Goal: Information Seeking & Learning: Find specific fact

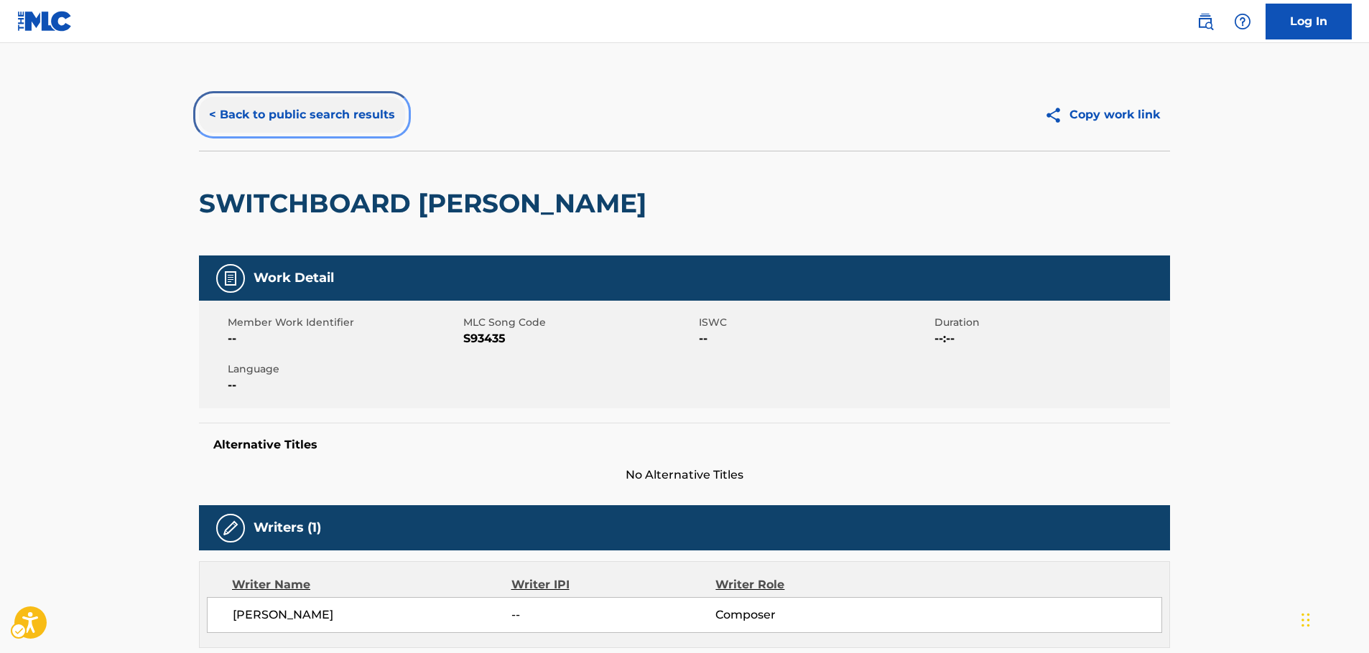
click at [279, 113] on button "< Back to public search results" at bounding box center [302, 115] width 206 height 36
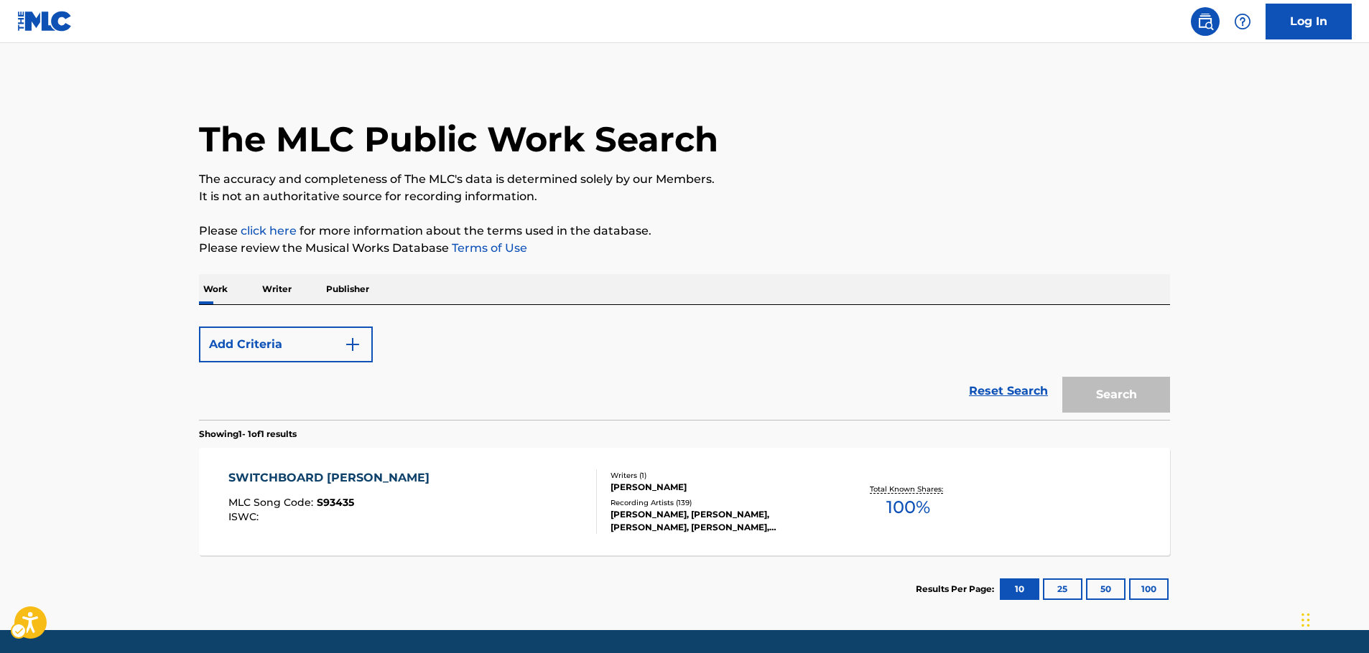
scroll to position [46, 0]
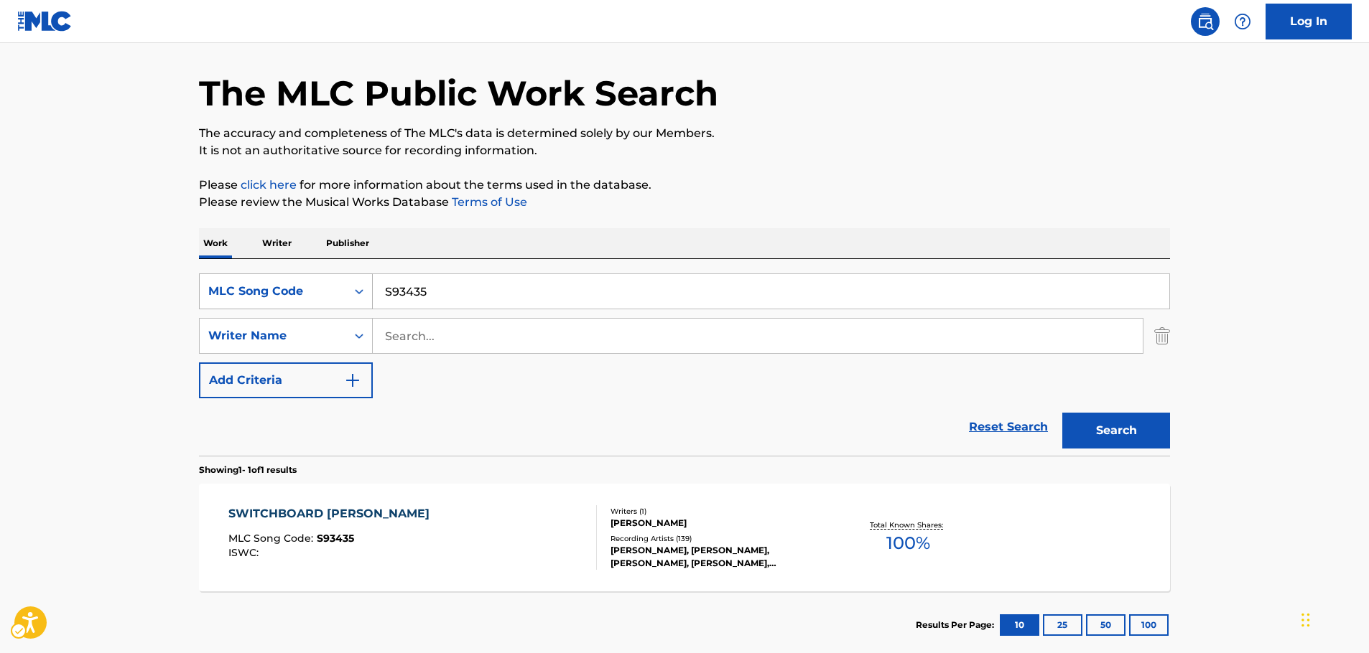
click at [358, 284] on icon "Search Form" at bounding box center [359, 291] width 14 height 14
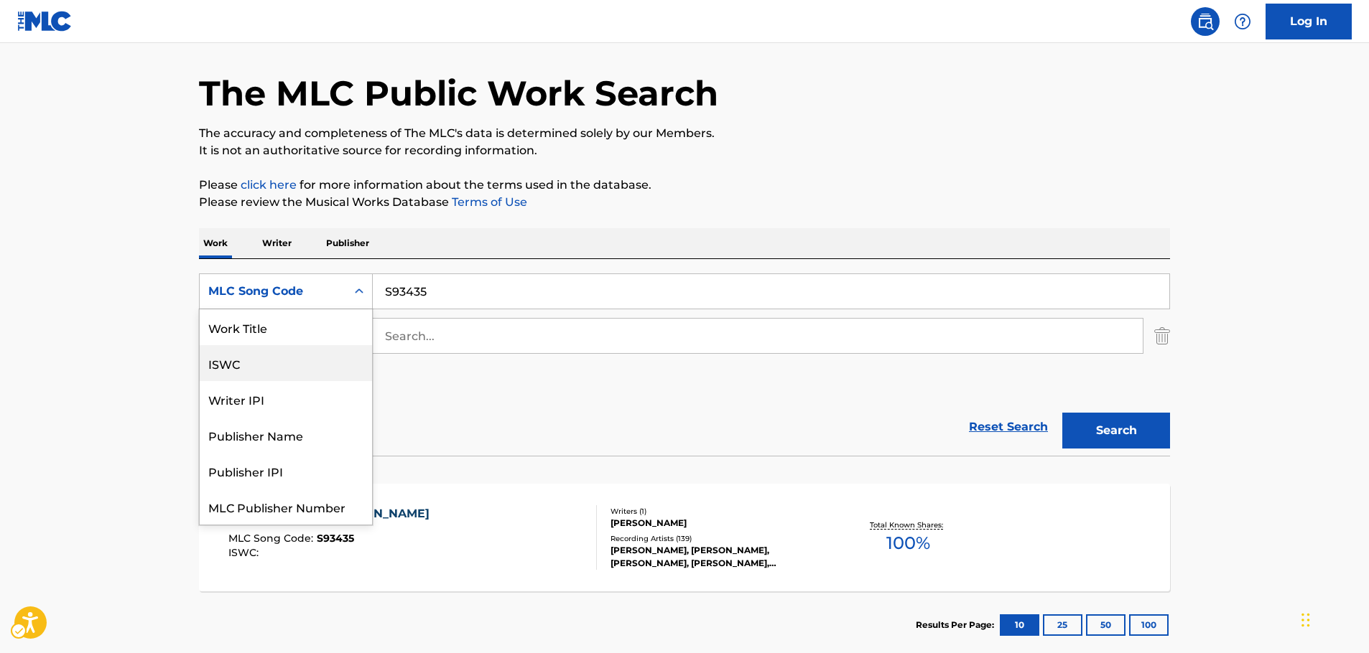
scroll to position [0, 0]
click at [294, 324] on div "Work Title" at bounding box center [286, 327] width 172 height 36
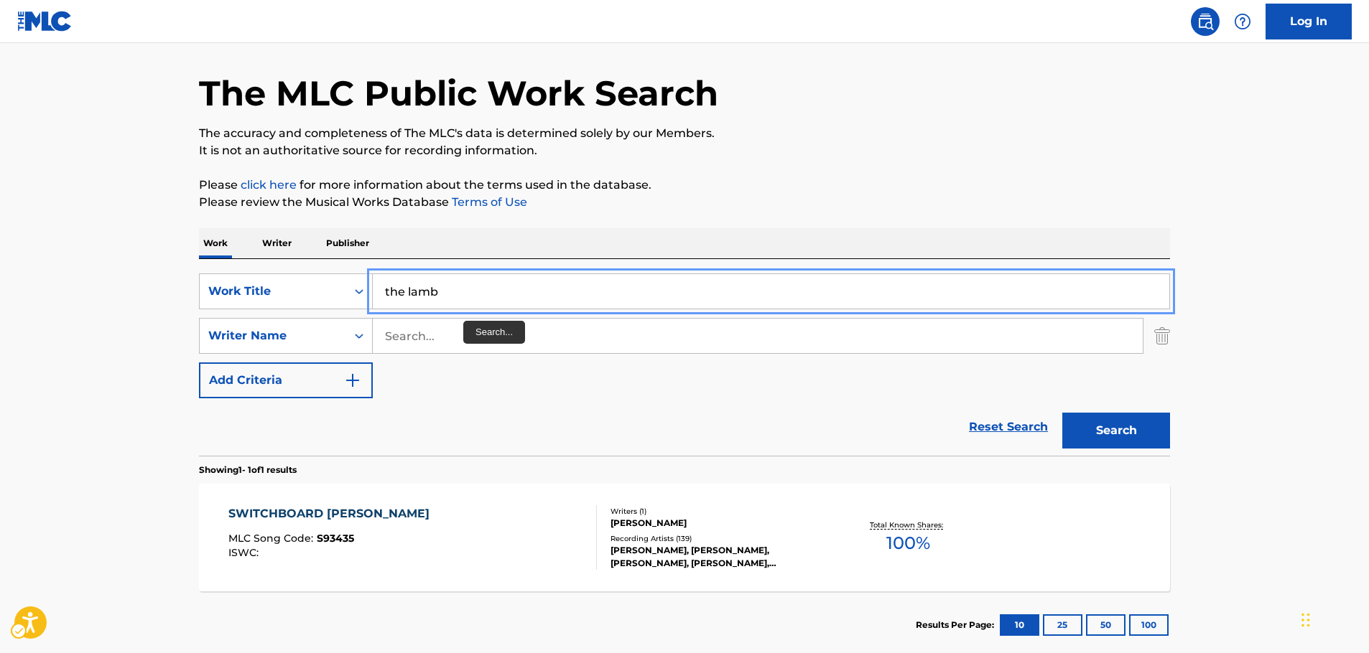
type input "the lamb"
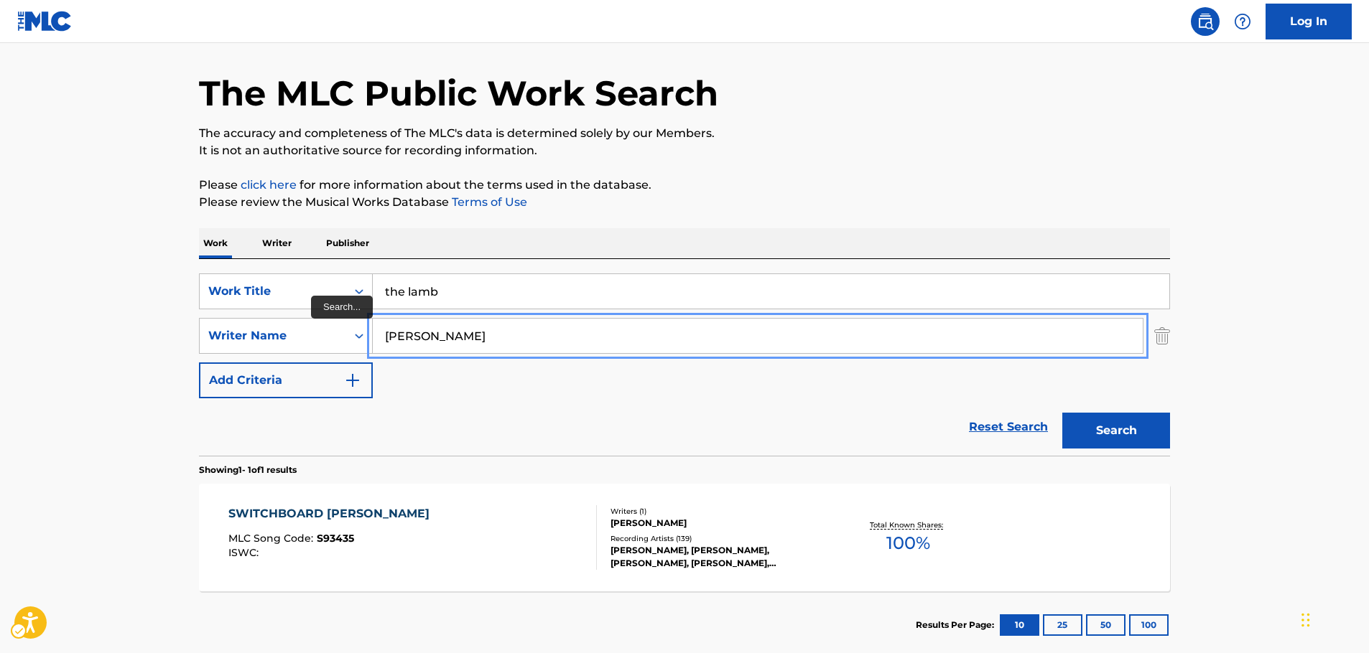
click at [1062, 413] on button "Search" at bounding box center [1116, 431] width 108 height 36
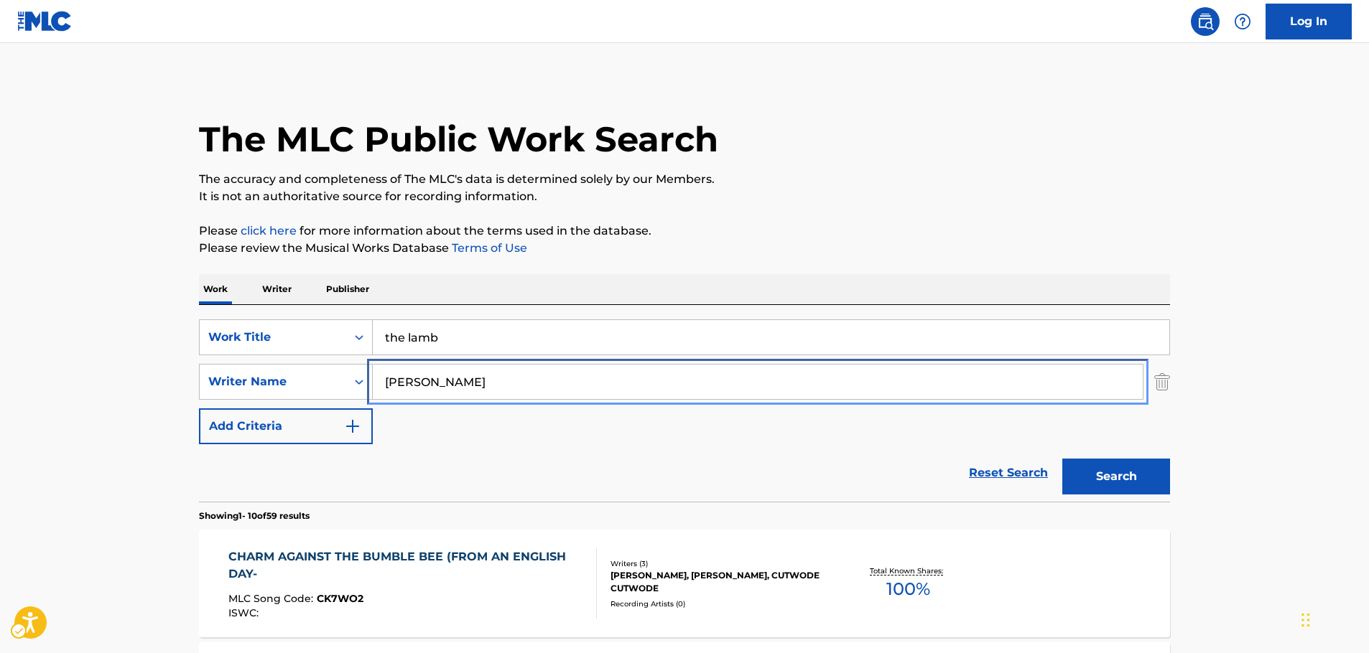
drag, startPoint x: 406, startPoint y: 382, endPoint x: 442, endPoint y: 345, distance: 51.3
click at [341, 379] on div "SearchWithCriteriae8440360-32e4-41a7-88b4-703eef1b93b6 Writer Name [PERSON_NAME]" at bounding box center [684, 382] width 971 height 36
paste input "[PERSON_NAME]"
type input "[PERSON_NAME]"
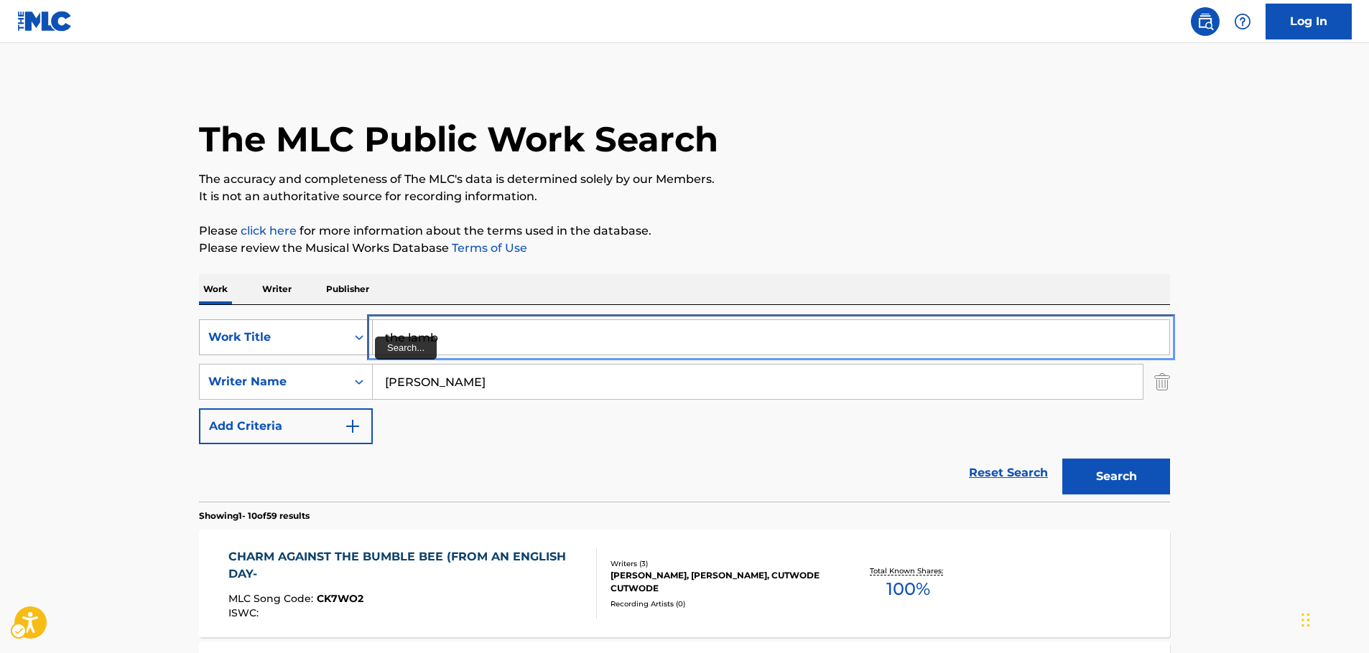
drag, startPoint x: 460, startPoint y: 340, endPoint x: 225, endPoint y: 335, distance: 234.9
click at [234, 337] on div "SearchWithCriteriaf8d86819-f001-40df-bb34-7fe0ea64f8ab Work Title the lamb" at bounding box center [684, 338] width 971 height 36
paste input "Melemaanathe"
click at [1109, 468] on button "Search" at bounding box center [1116, 477] width 108 height 36
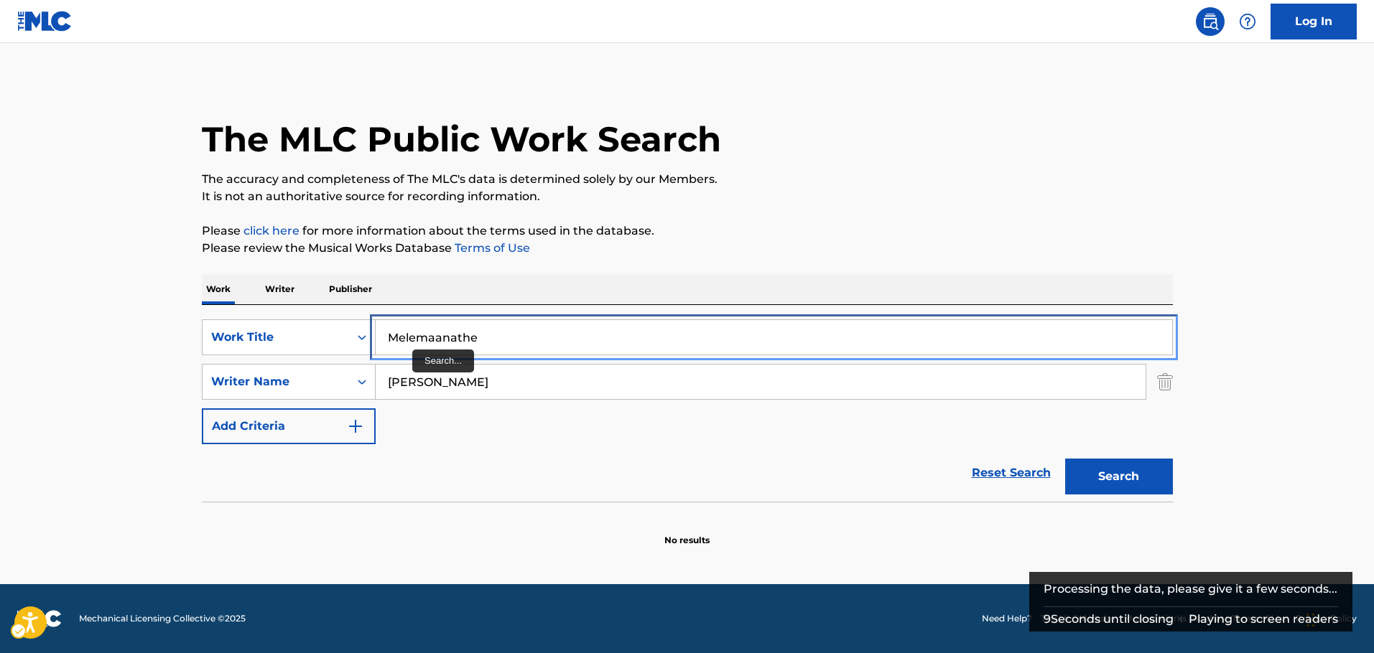
click at [416, 333] on input "Melemaanathe" at bounding box center [774, 337] width 796 height 34
type input "Mele maanathe"
click at [1065, 459] on button "Search" at bounding box center [1119, 477] width 108 height 36
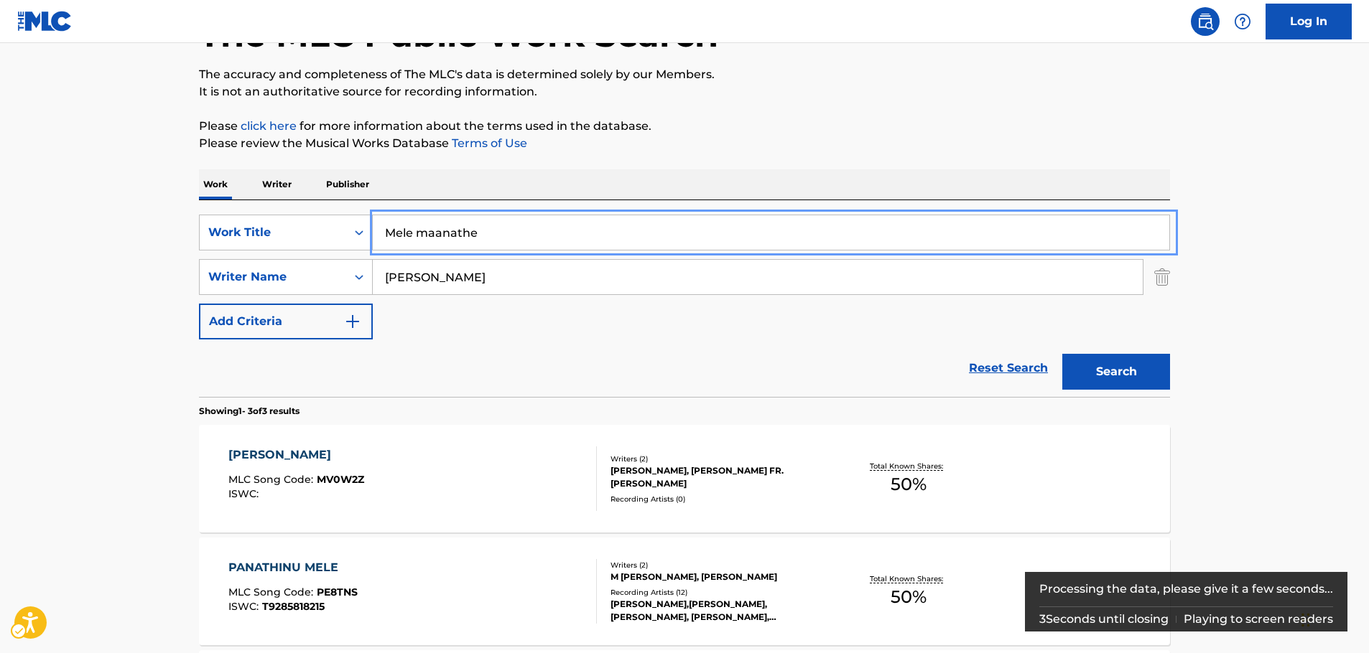
scroll to position [215, 0]
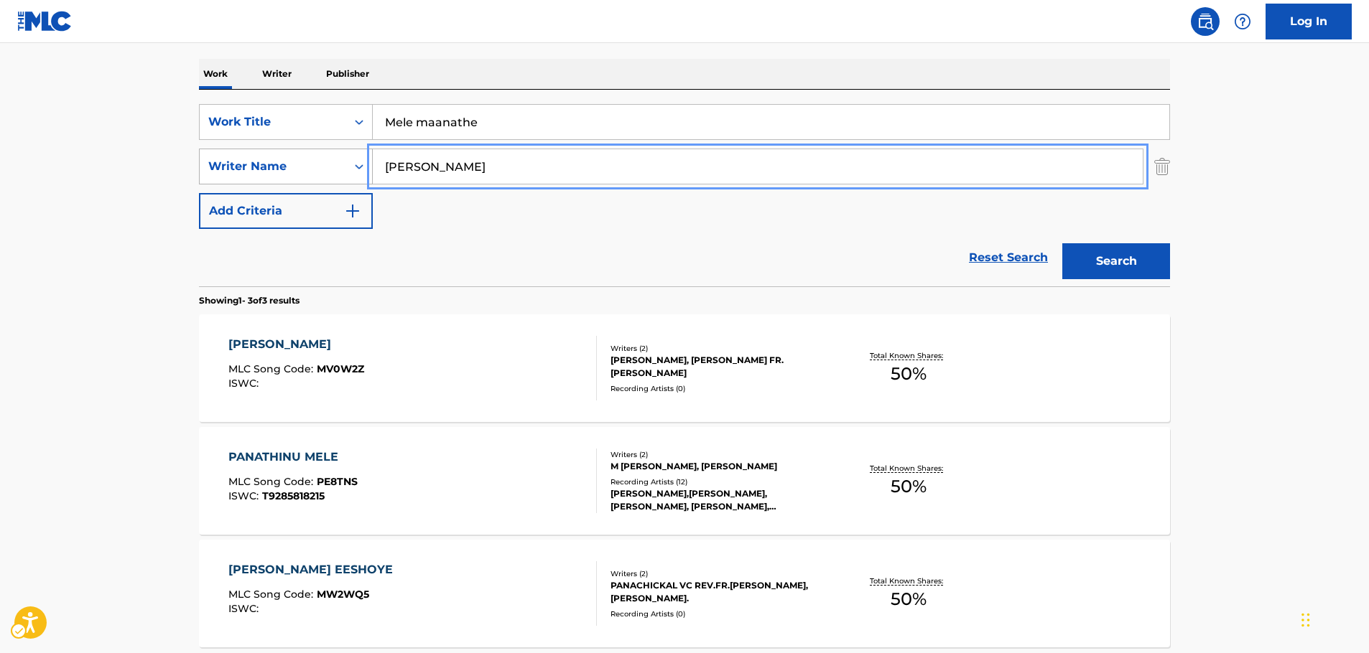
drag, startPoint x: 321, startPoint y: 167, endPoint x: 297, endPoint y: 162, distance: 24.9
click at [272, 169] on div "SearchWithCriteriae8440360-32e4-41a7-88b4-703eef1b93b6 Writer Name [PERSON_NAME]" at bounding box center [684, 167] width 971 height 36
paste input "[PERSON_NAME]"
type input "[PERSON_NAME]"
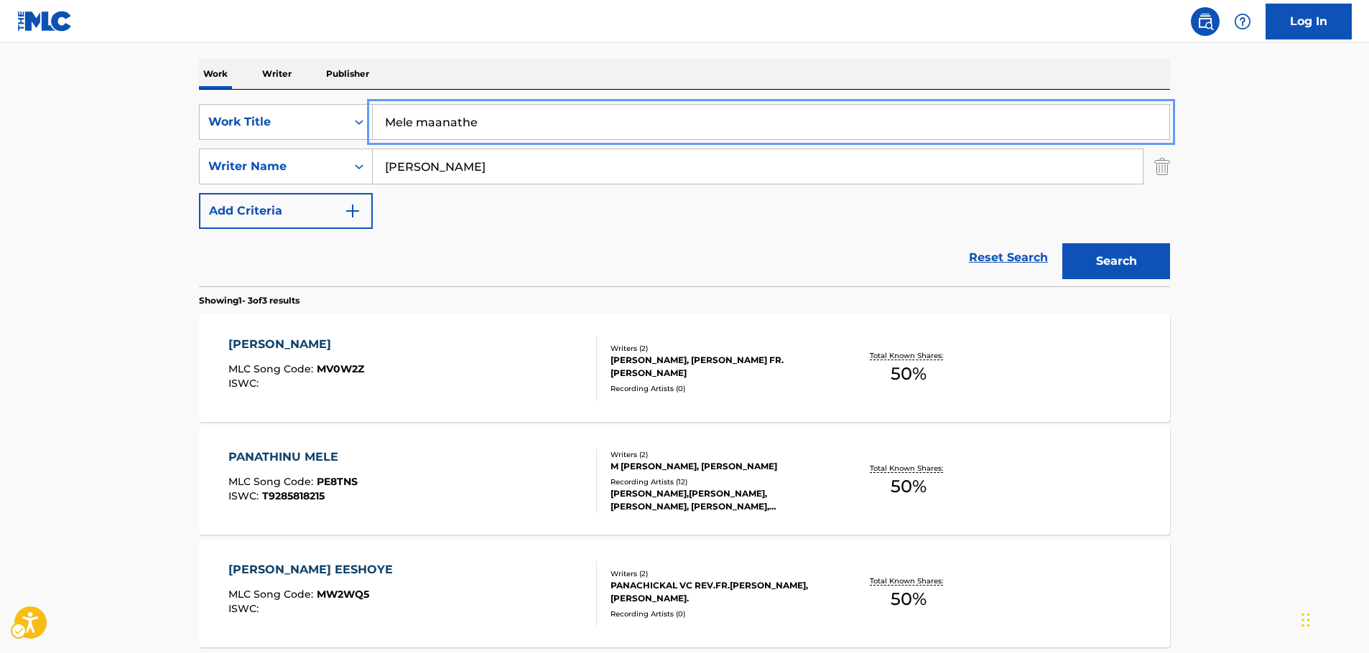
drag, startPoint x: 366, startPoint y: 121, endPoint x: 150, endPoint y: 140, distance: 217.0
click at [151, 140] on main "The MLC Public Work Search The accuracy and completeness of The MLC's data is d…" at bounding box center [684, 275] width 1369 height 895
type input "si"
click at [1062, 243] on button "Search" at bounding box center [1116, 261] width 108 height 36
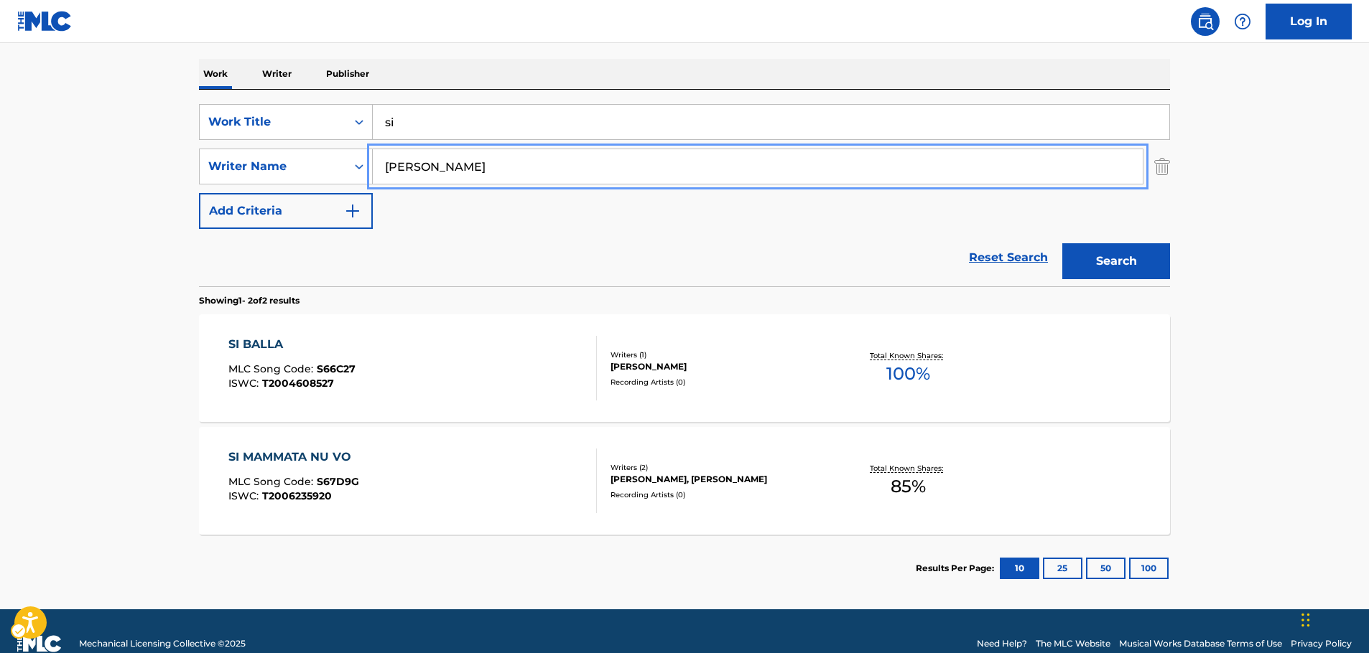
drag, startPoint x: 508, startPoint y: 169, endPoint x: 732, endPoint y: 233, distance: 233.2
click at [127, 202] on main "The MLC Public Work Search The accuracy and completeness of The MLC's data is d…" at bounding box center [684, 219] width 1369 height 782
paste input "Vechi"
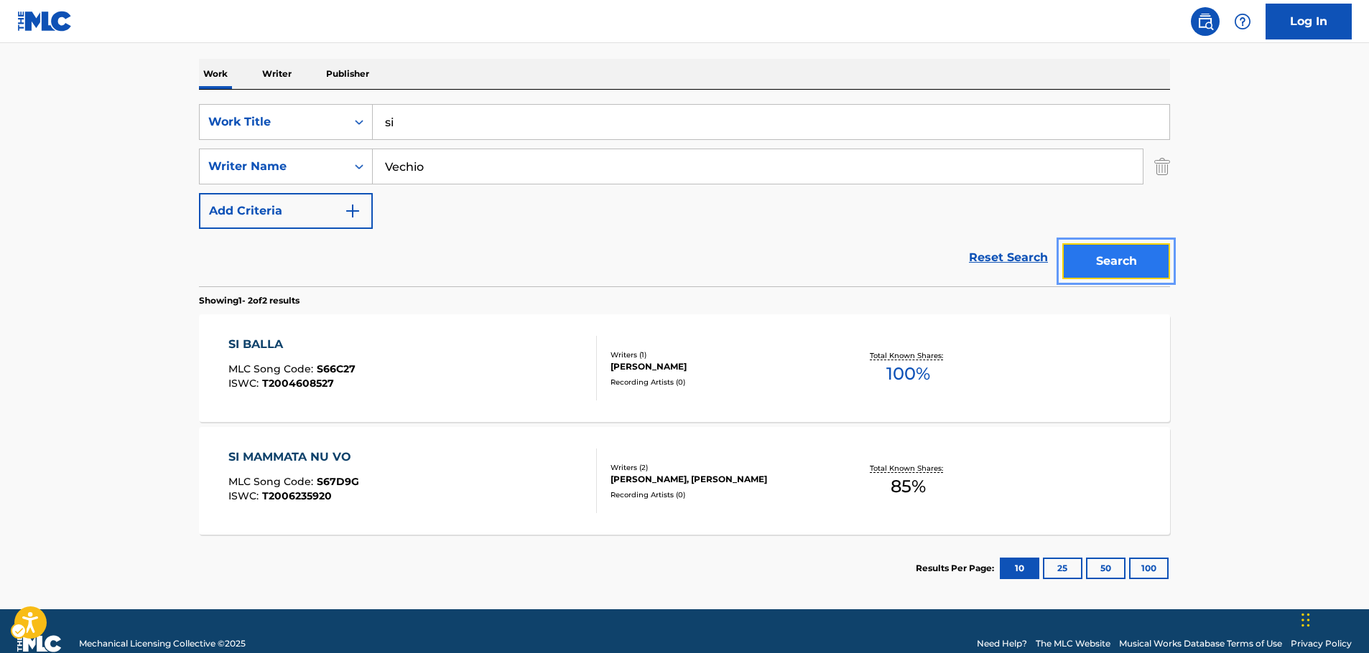
click at [1147, 252] on button "Search" at bounding box center [1116, 261] width 108 height 36
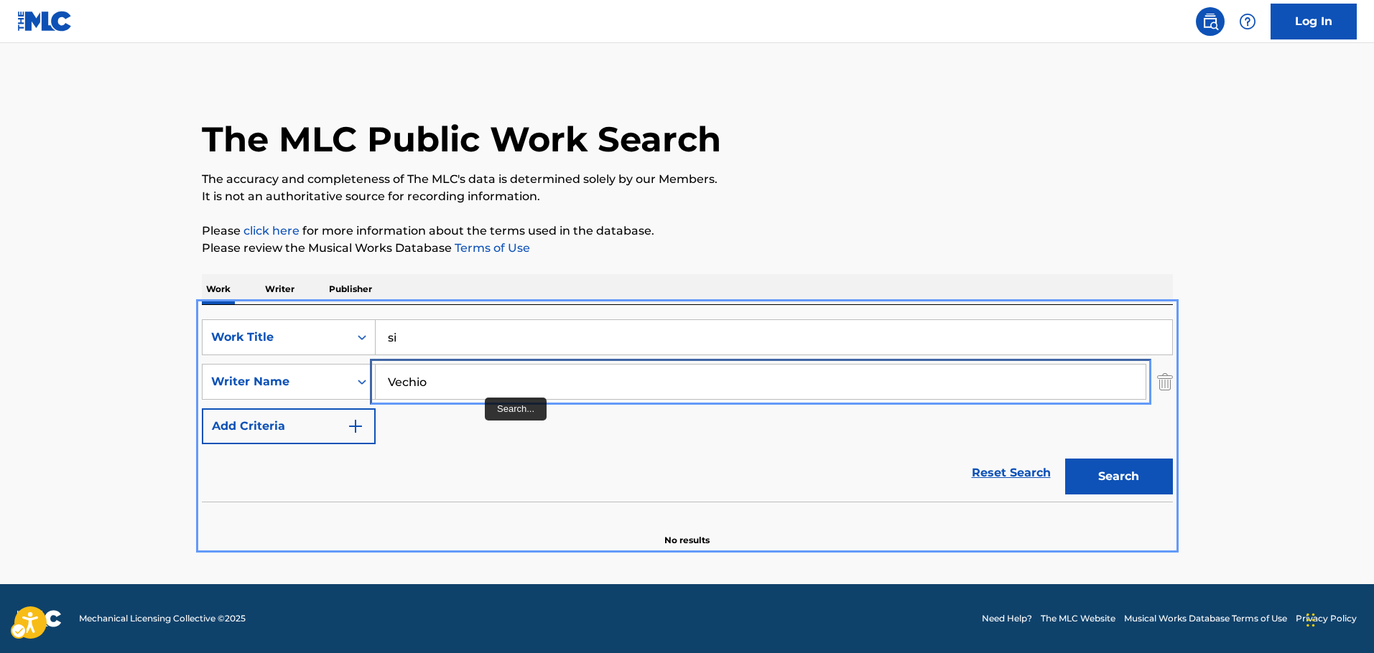
drag, startPoint x: 388, startPoint y: 387, endPoint x: 348, endPoint y: 363, distance: 47.7
click at [301, 386] on div "SearchWithCriteriae8440360-32e4-41a7-88b4-703eef1b93b6 Writer Name Vechio" at bounding box center [687, 382] width 971 height 36
paste input "Zocc"
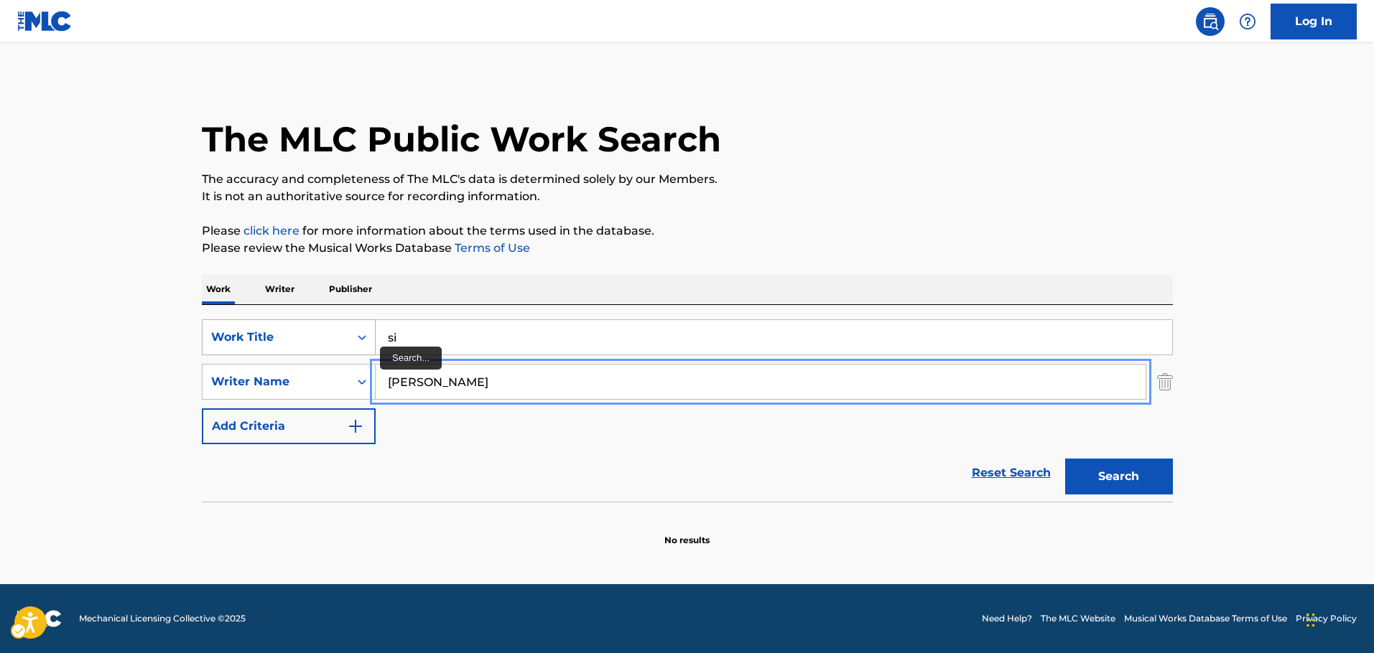
type input "[PERSON_NAME]"
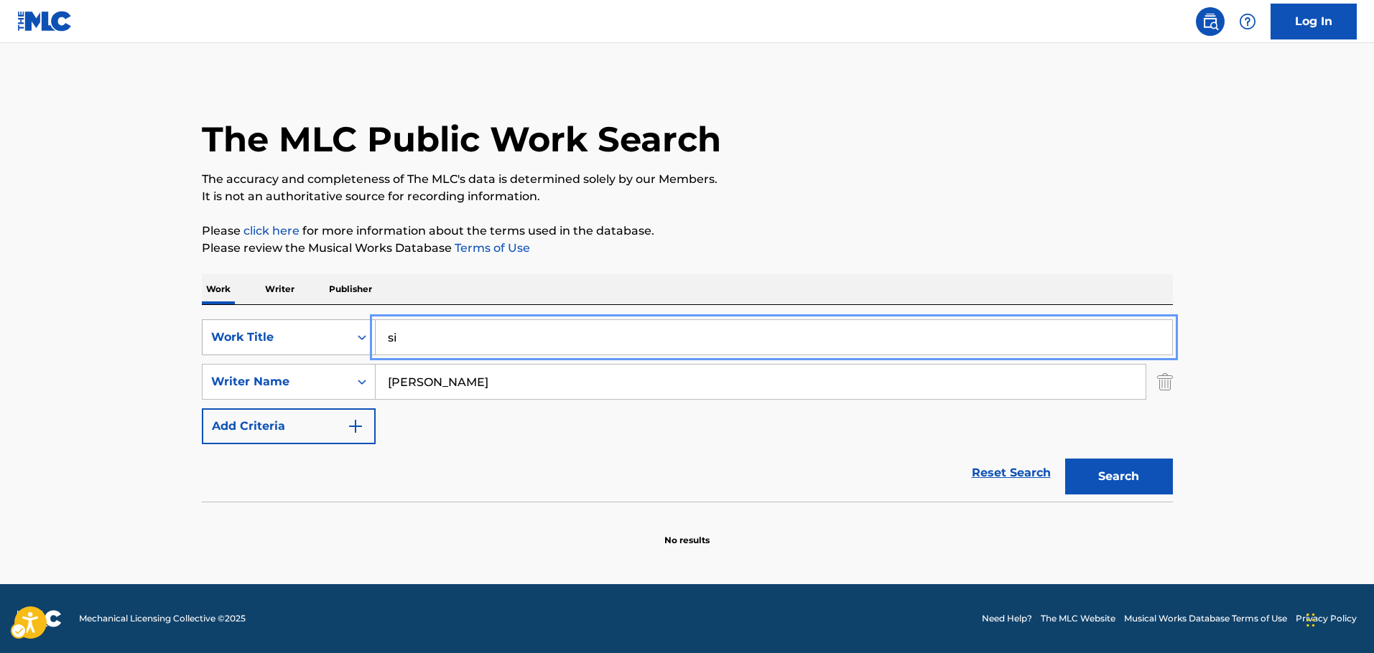
drag, startPoint x: 324, startPoint y: 340, endPoint x: 270, endPoint y: 348, distance: 54.5
click at [270, 348] on div "SearchWithCriteriaf8d86819-f001-40df-bb34-7fe0ea64f8ab Work Title si" at bounding box center [687, 338] width 971 height 36
paste input "Porque Te Alejas"
type input "Porque Te Alejas"
drag, startPoint x: 1084, startPoint y: 474, endPoint x: 1061, endPoint y: 475, distance: 23.0
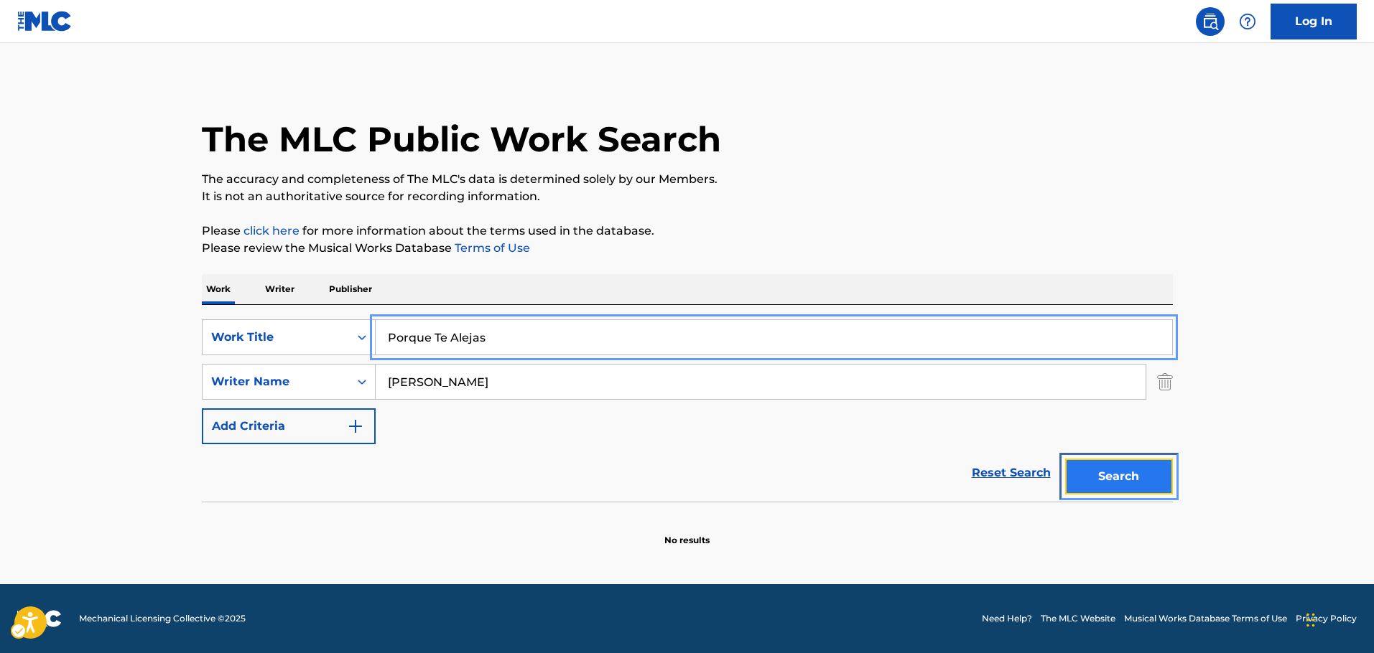
click at [1084, 475] on button "Search" at bounding box center [1119, 477] width 108 height 36
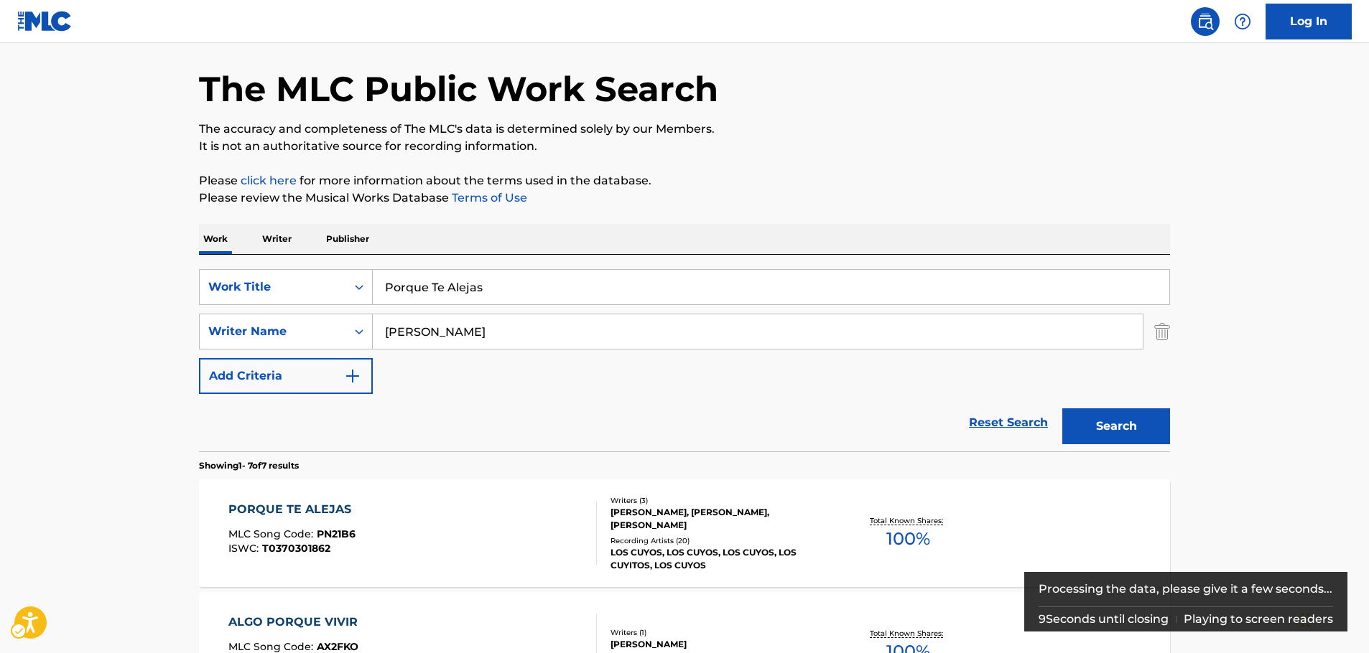
scroll to position [72, 0]
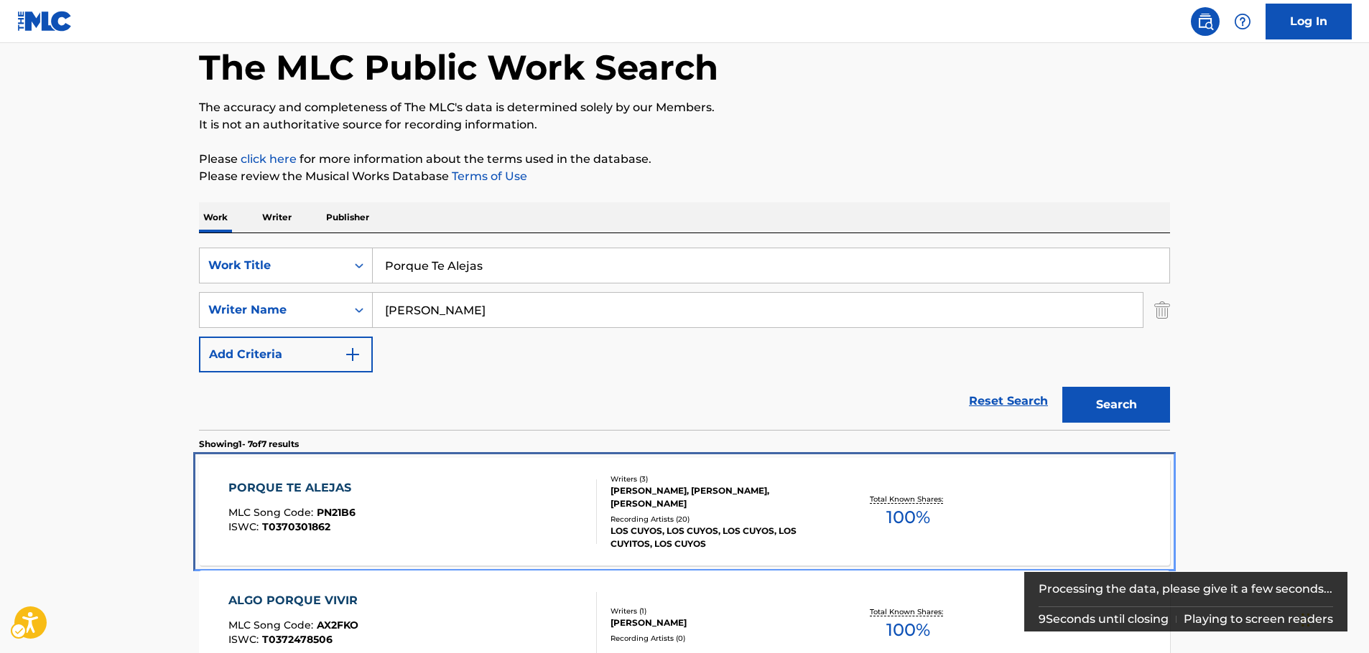
click at [419, 490] on div "PORQUE TE ALEJAS MLC Song Code : PN21B6 ISWC : T0370301862" at bounding box center [412, 512] width 369 height 65
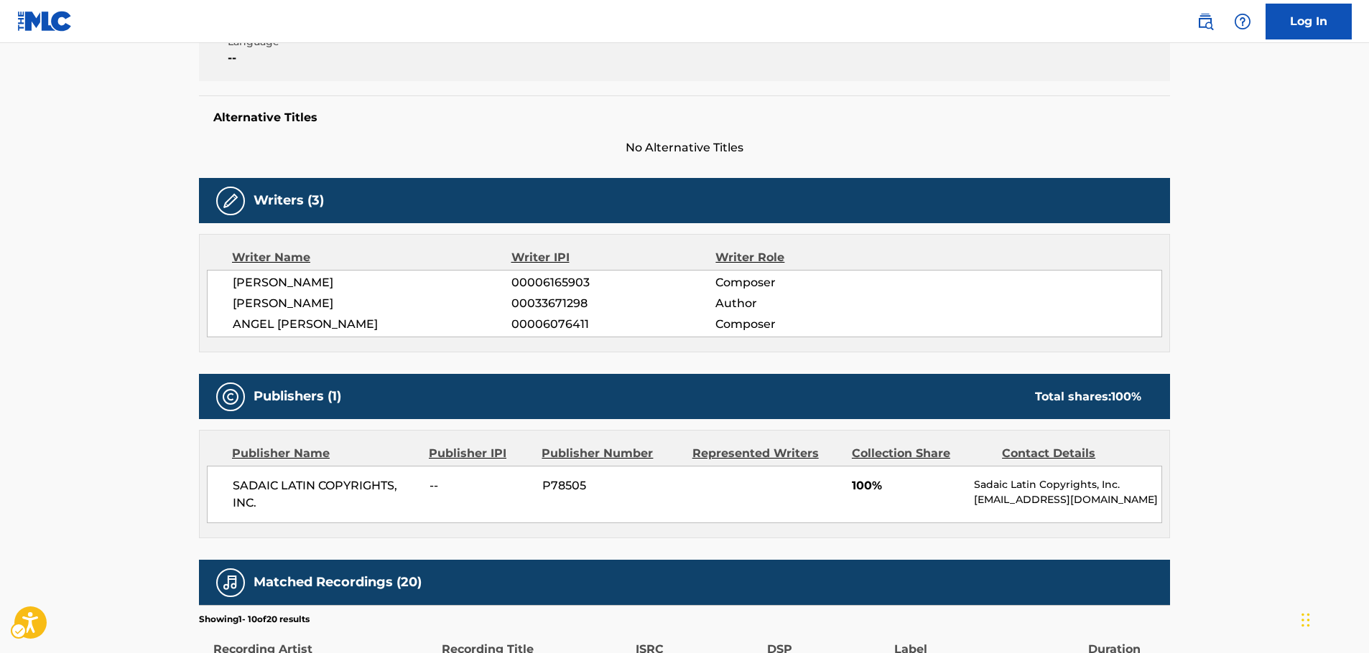
scroll to position [215, 0]
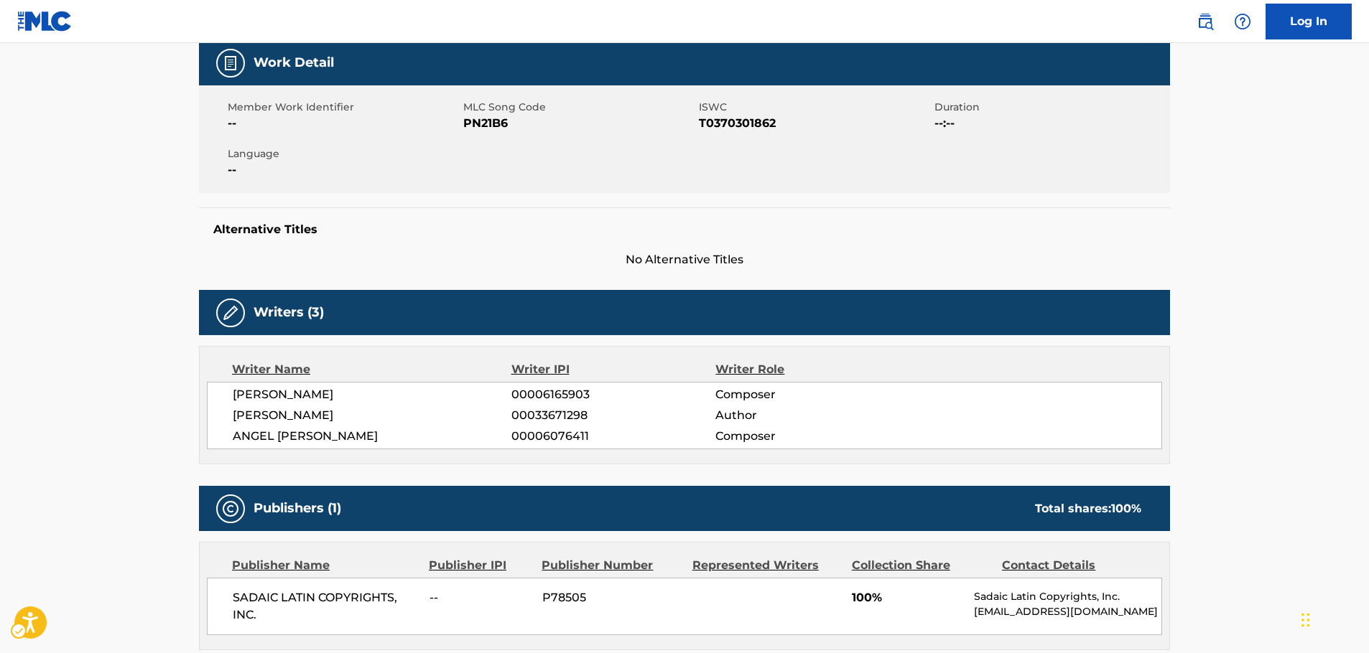
click at [502, 123] on span "MLC Song Code - PN21B6" at bounding box center [579, 123] width 232 height 17
click at [761, 123] on span "ISWC - T0370301862" at bounding box center [815, 123] width 232 height 17
copy span "T0370301862"
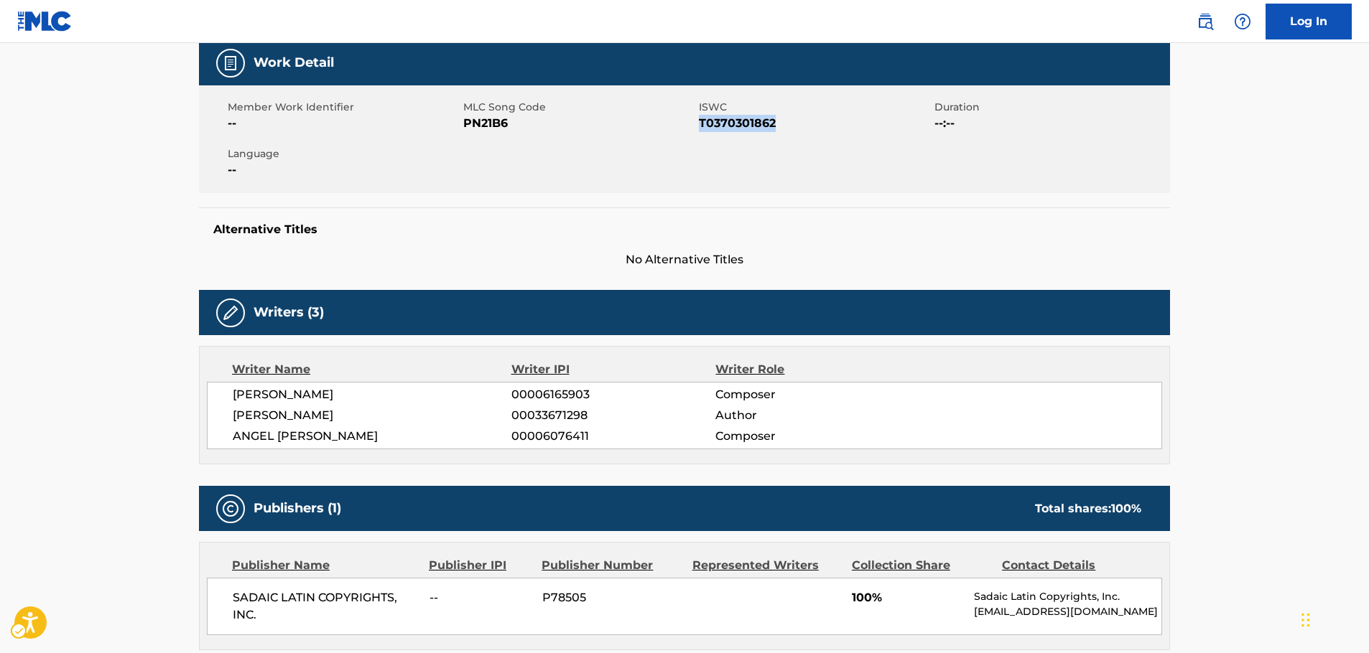
drag, startPoint x: 433, startPoint y: 435, endPoint x: 225, endPoint y: 394, distance: 212.2
click at [225, 394] on div "[PERSON_NAME] 00006165903 Composer [PERSON_NAME] 00033671298 Author [PERSON_NAM…" at bounding box center [684, 415] width 955 height 67
copy div "[PERSON_NAME] 00006165903 Composer [PERSON_NAME] 00033671298 Author [PERSON_NAM…"
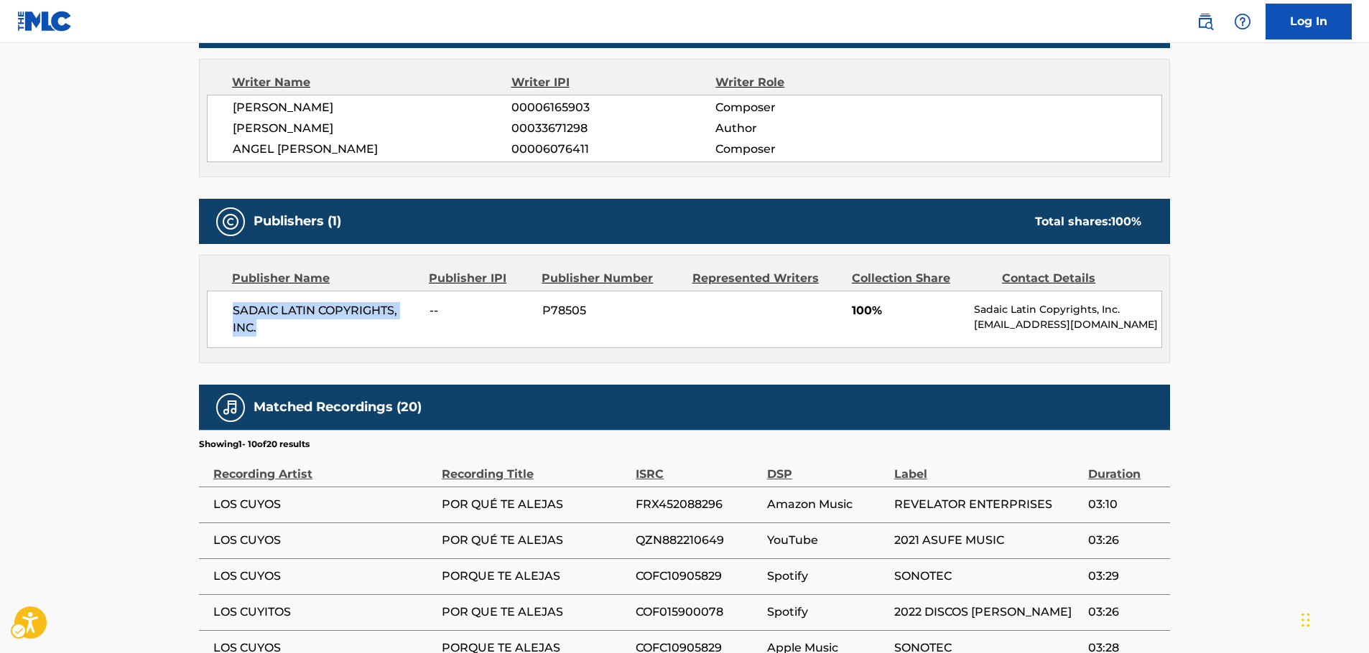
drag, startPoint x: 281, startPoint y: 329, endPoint x: 1, endPoint y: 333, distance: 280.1
click at [223, 303] on div "SADAIC LATIN COPYRIGHTS, INC. -- P78505 100% Sadaic Latin Copyrights, Inc. [EMA…" at bounding box center [684, 319] width 955 height 57
copy span "SADAIC LATIN COPYRIGHTS, INC."
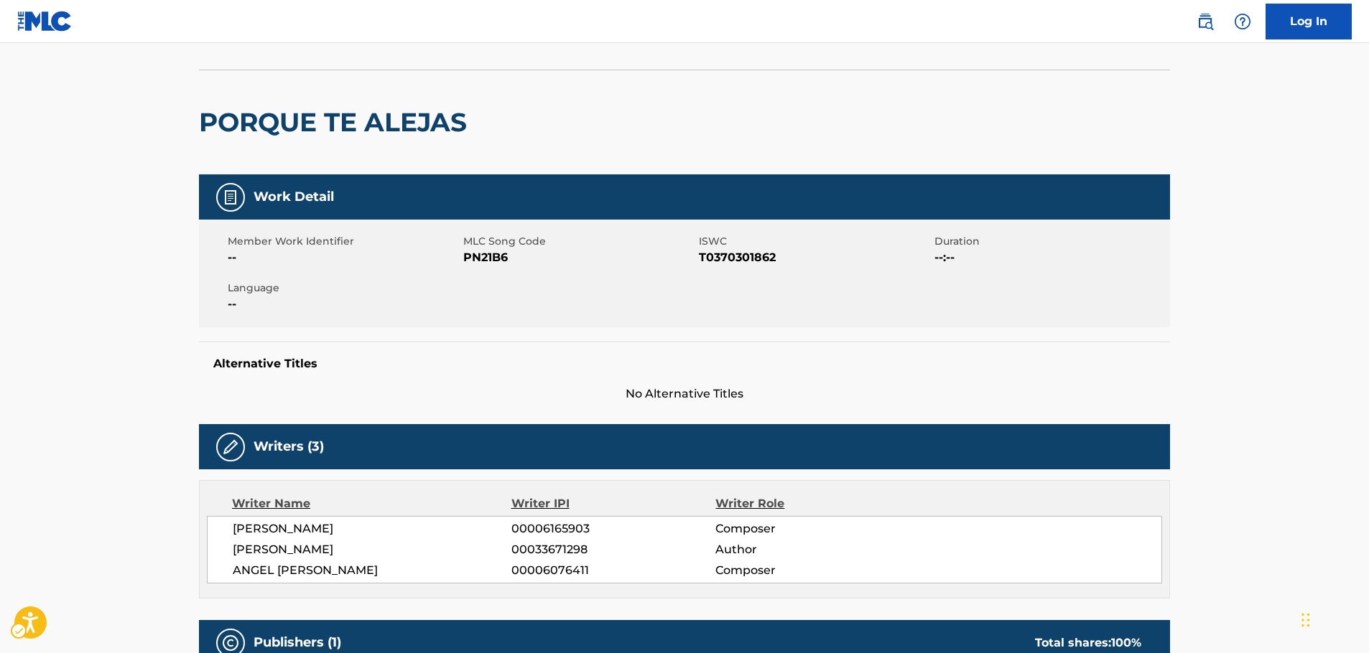
scroll to position [0, 0]
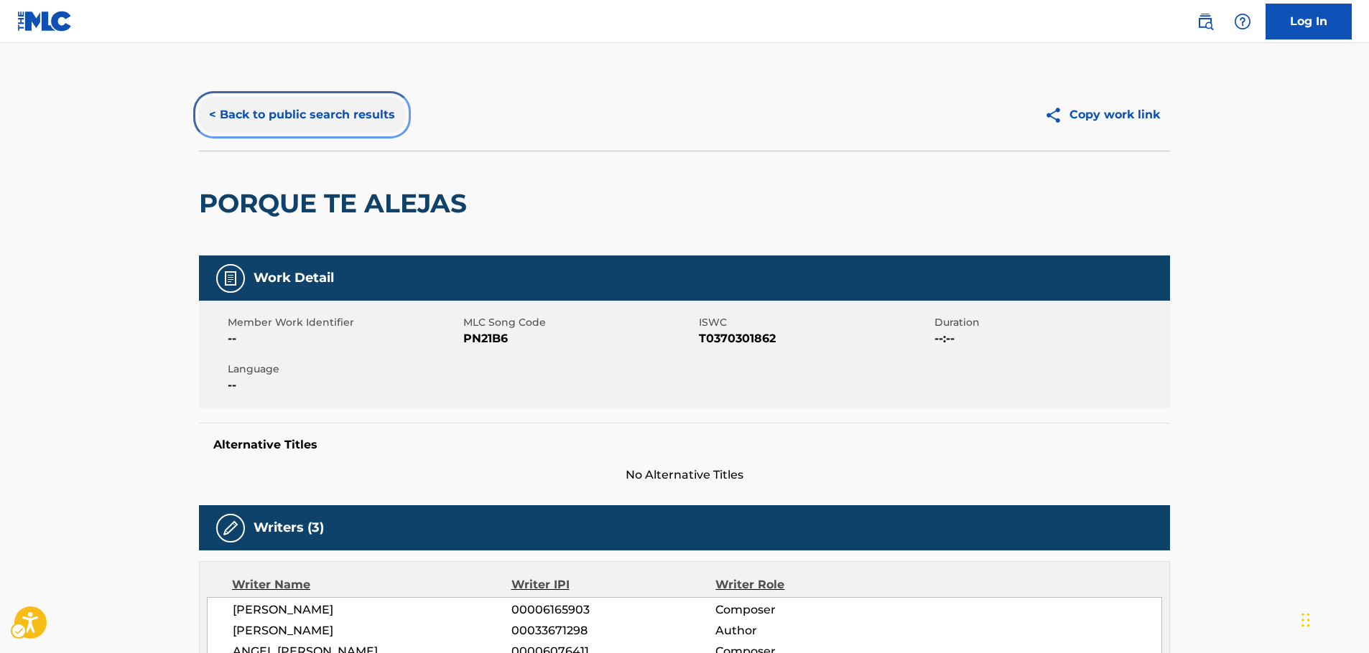
click at [304, 107] on button "< Back to public search results" at bounding box center [302, 115] width 206 height 36
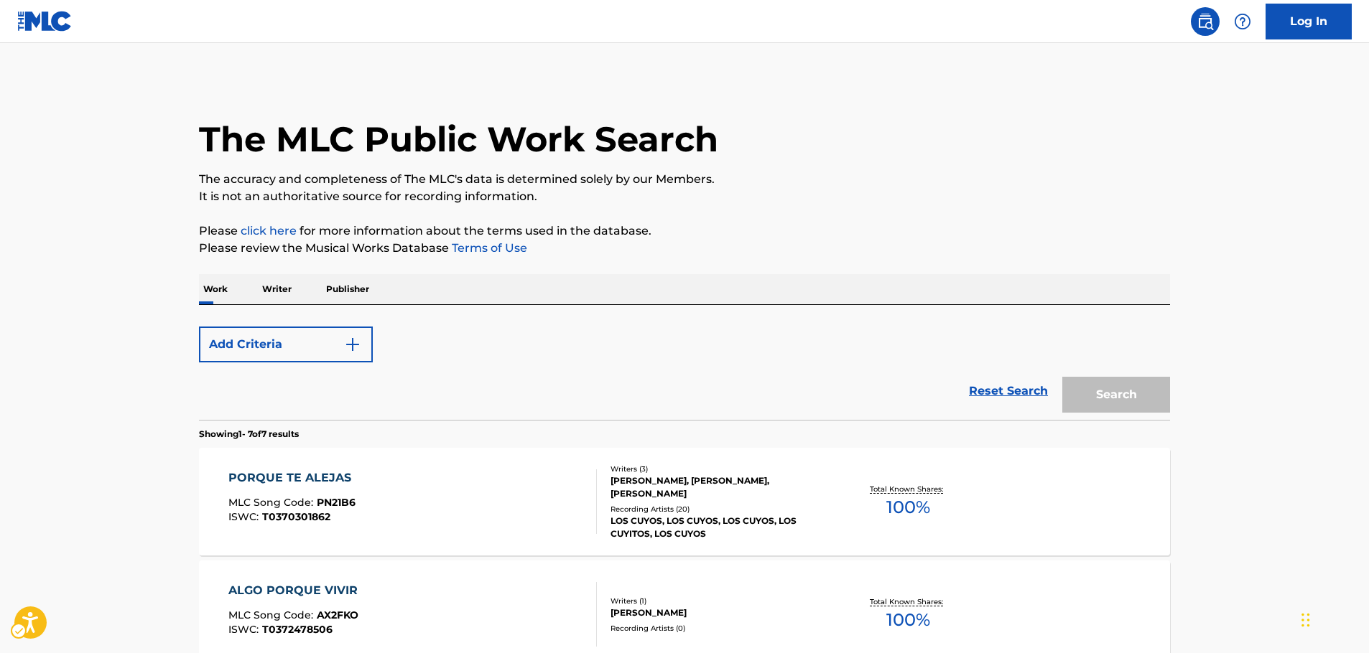
scroll to position [72, 0]
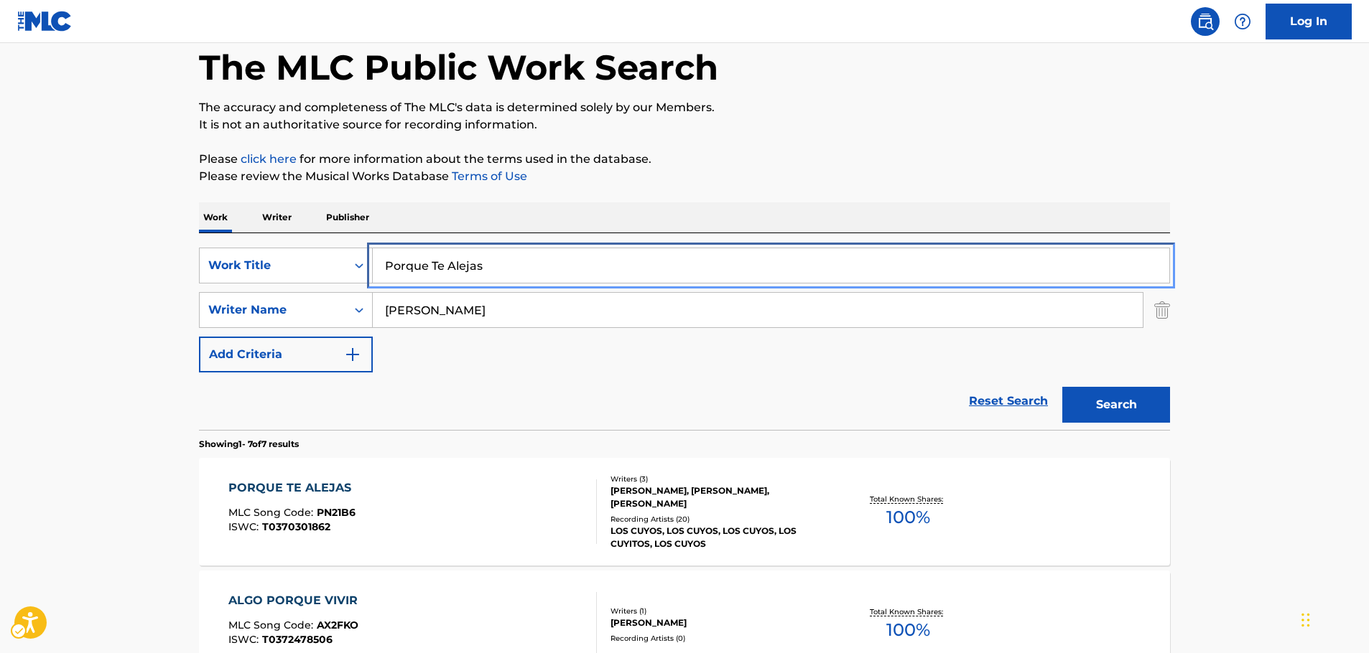
drag, startPoint x: 548, startPoint y: 267, endPoint x: 398, endPoint y: 319, distance: 158.7
paste input "Calculativicamente"
type input "Calculativicamente"
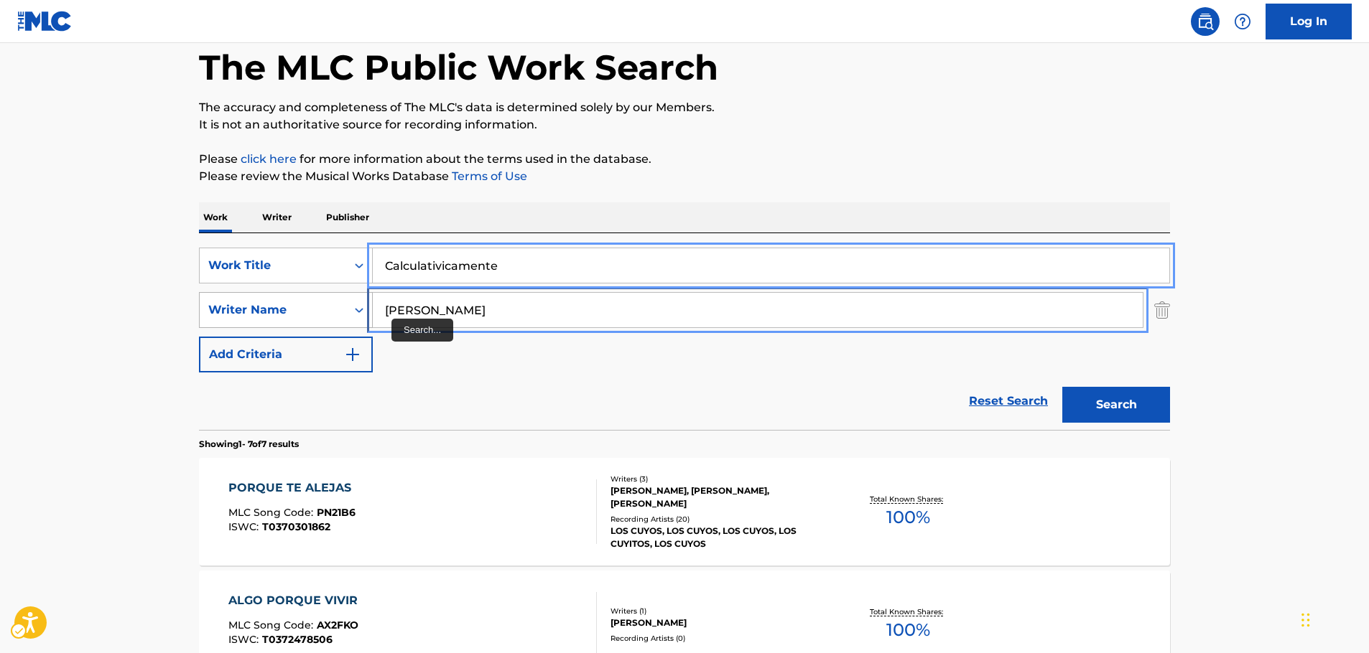
drag, startPoint x: 441, startPoint y: 310, endPoint x: 298, endPoint y: 320, distance: 143.2
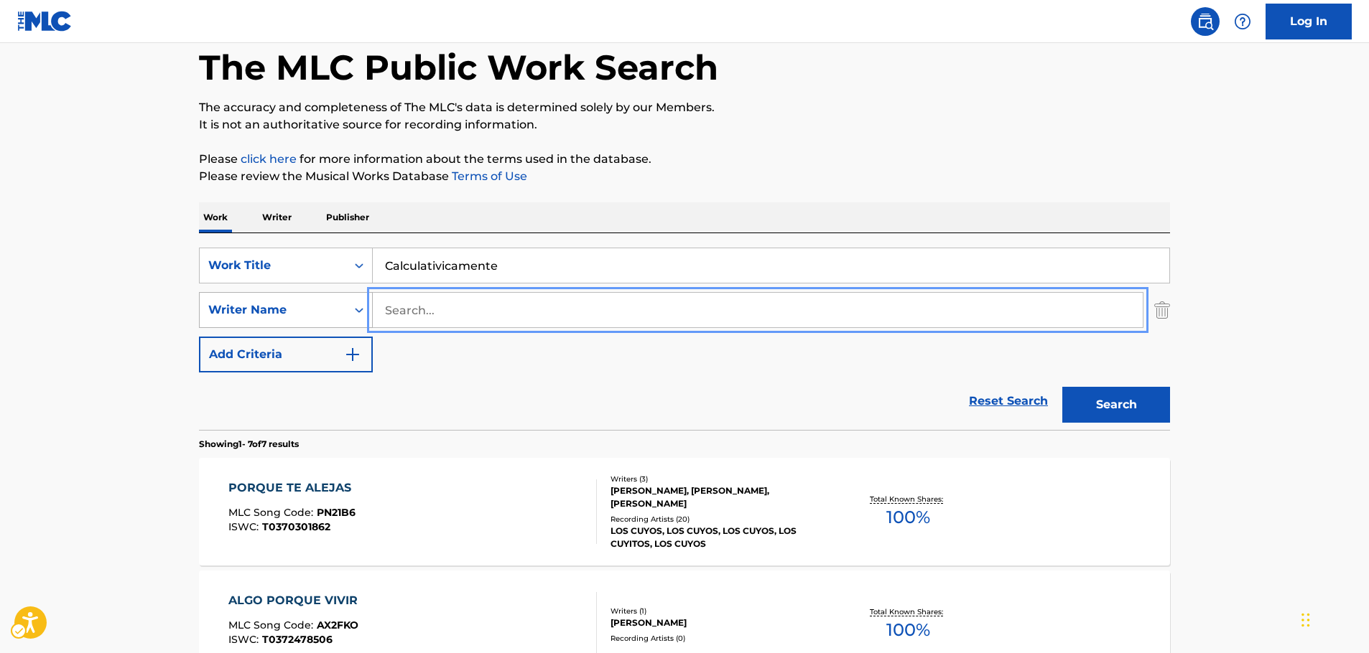
click at [1062, 387] on button "Search" at bounding box center [1116, 405] width 108 height 36
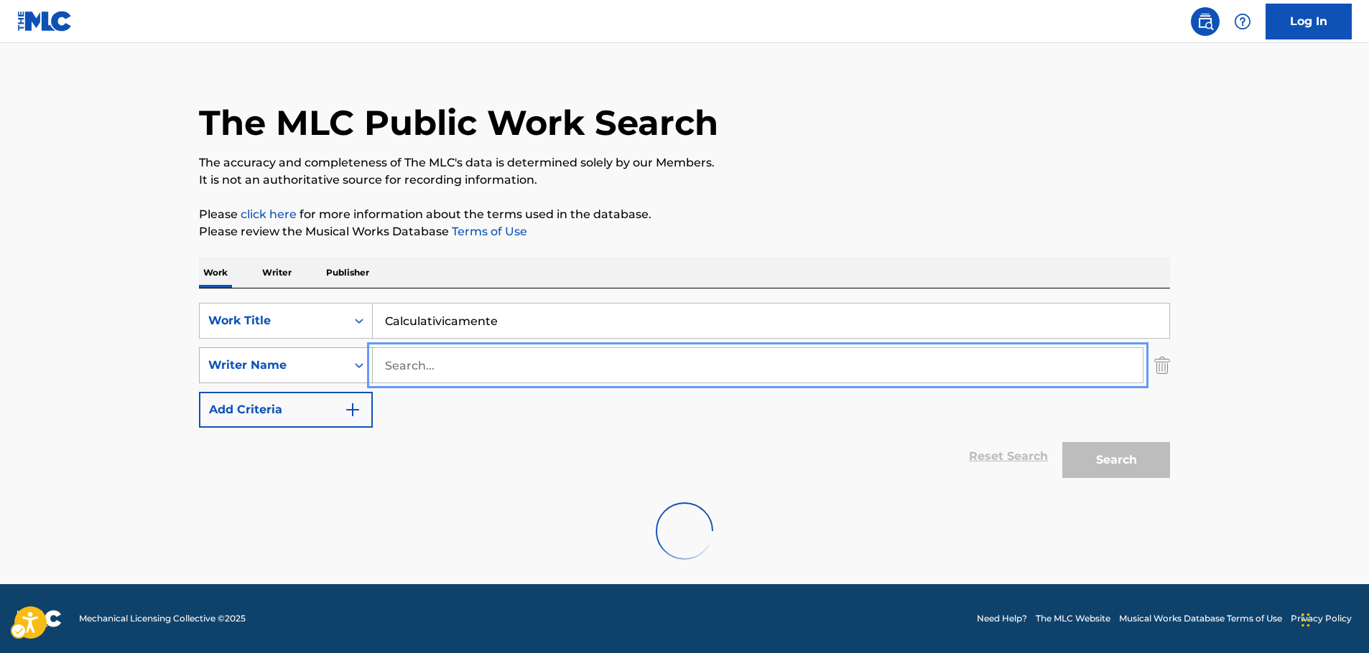
scroll to position [0, 0]
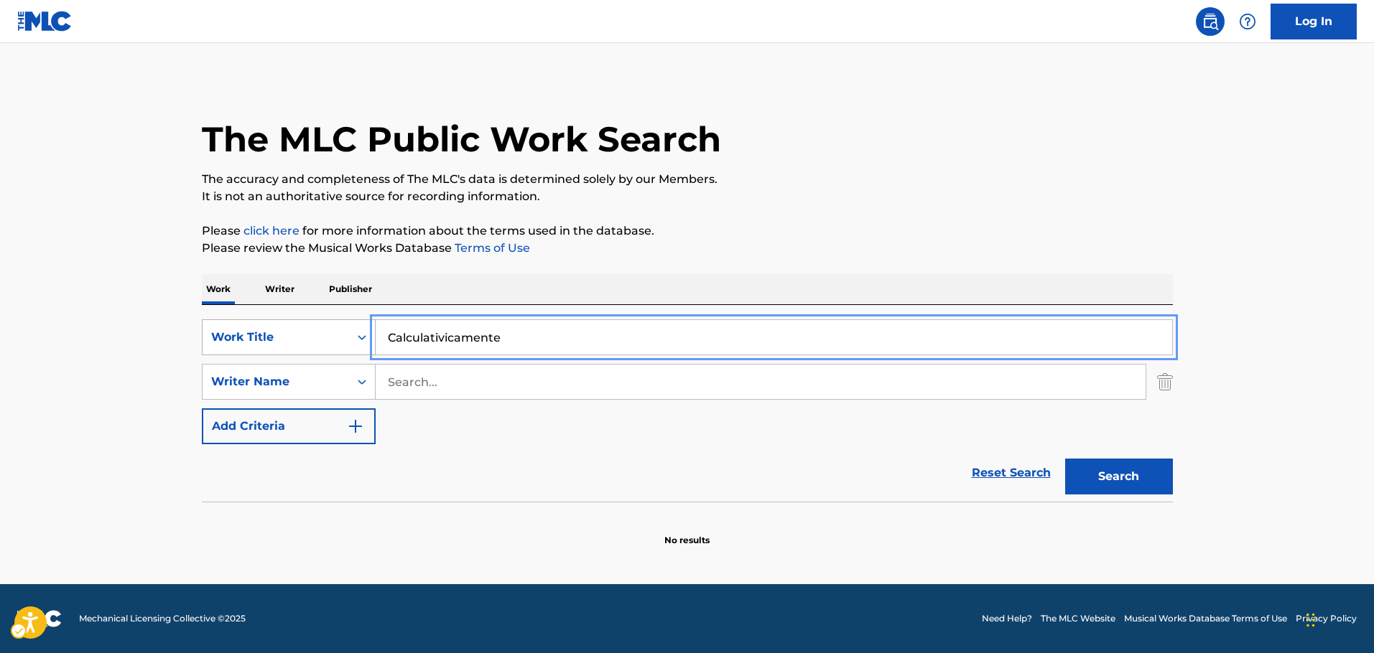
drag, startPoint x: 551, startPoint y: 336, endPoint x: 258, endPoint y: 353, distance: 293.5
click at [252, 350] on div "SearchWithCriteriaf8d86819-f001-40df-bb34-7fe0ea64f8ab Work Title Calculativica…" at bounding box center [687, 338] width 971 height 36
paste input "Estoy Perdido"
type input "Estoy Perdido"
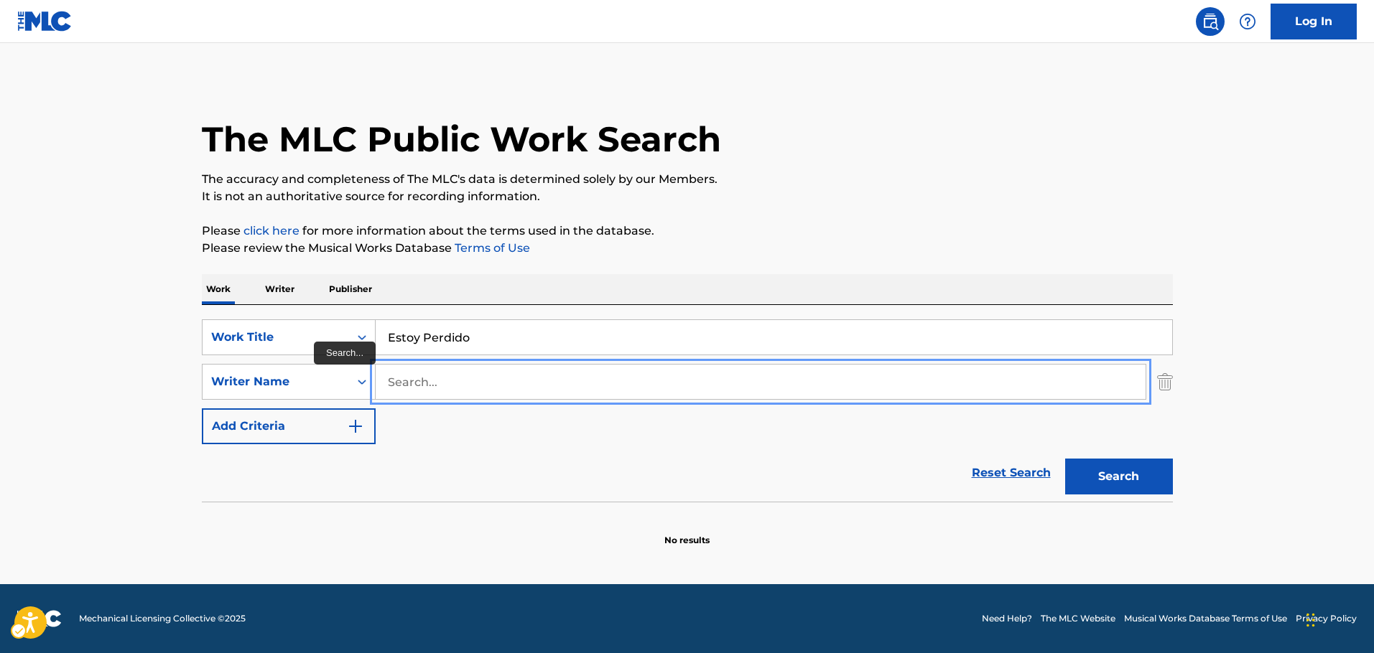
click at [410, 381] on input "Search..." at bounding box center [761, 382] width 770 height 34
type input "linar"
click at [1065, 459] on button "Search" at bounding box center [1119, 477] width 108 height 36
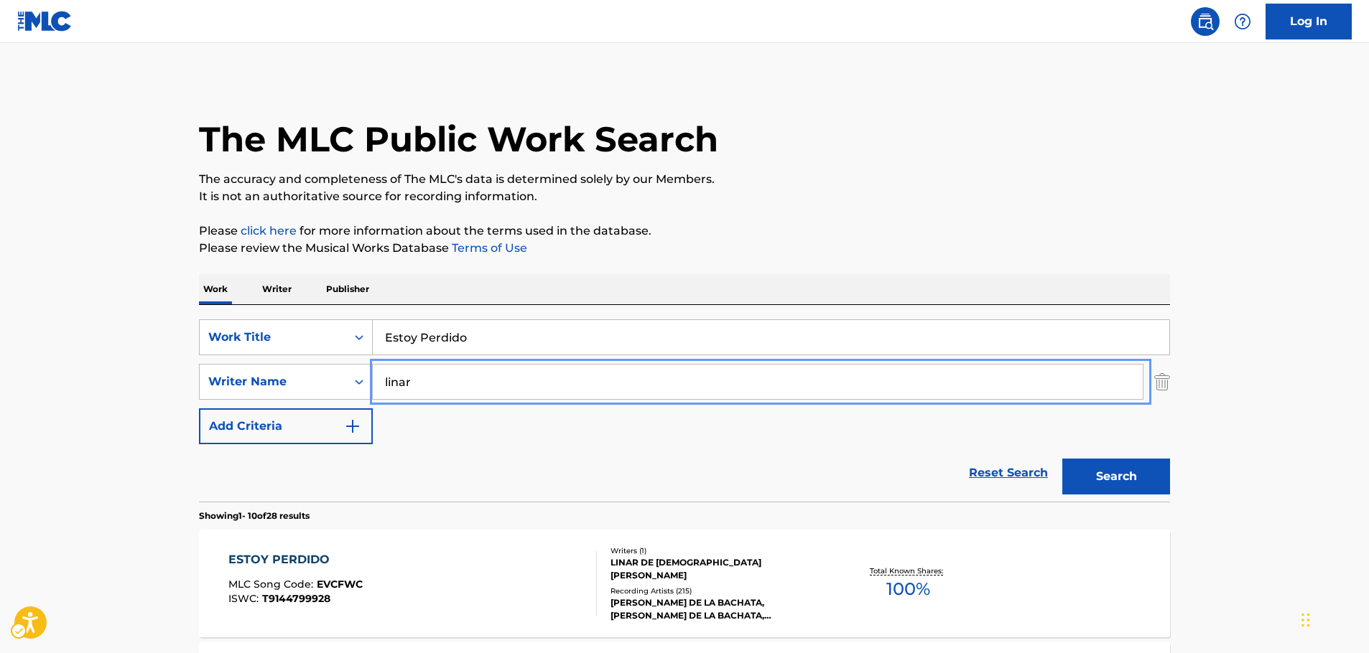
scroll to position [101, 0]
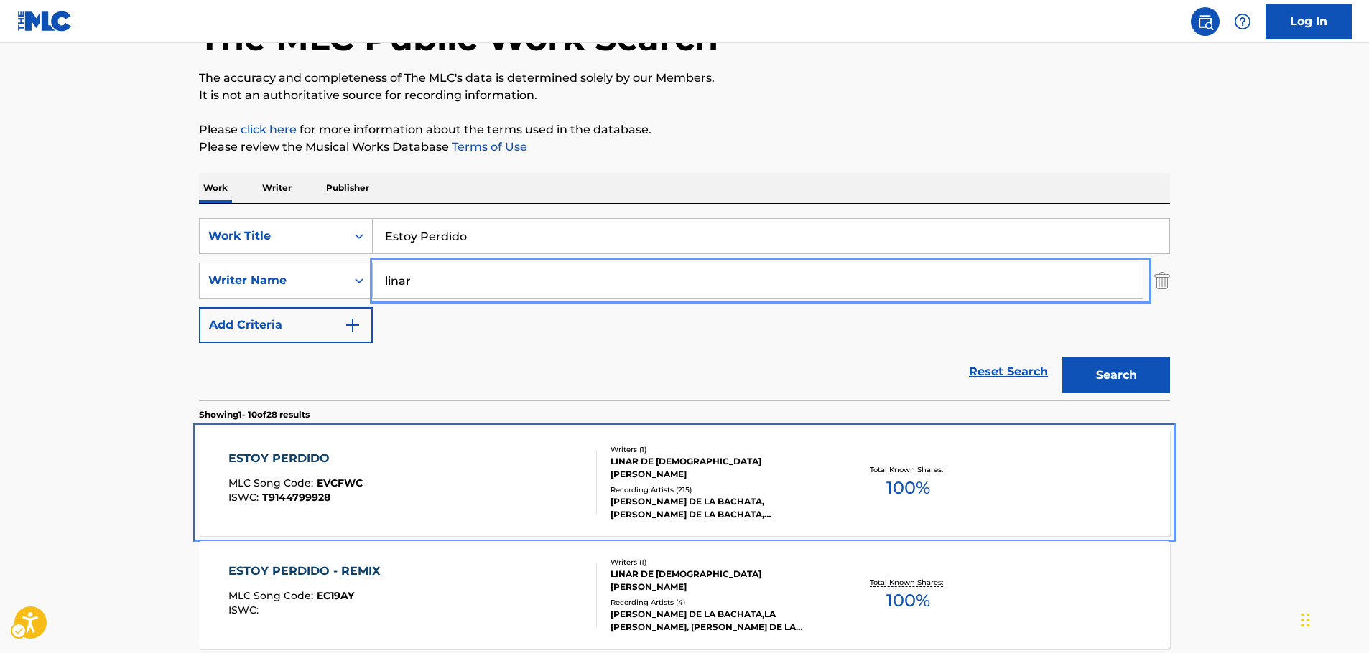
click at [439, 450] on div "ESTOY PERDIDO MLC Song Code : EVCFWC ISWC : T9144799928" at bounding box center [412, 482] width 369 height 65
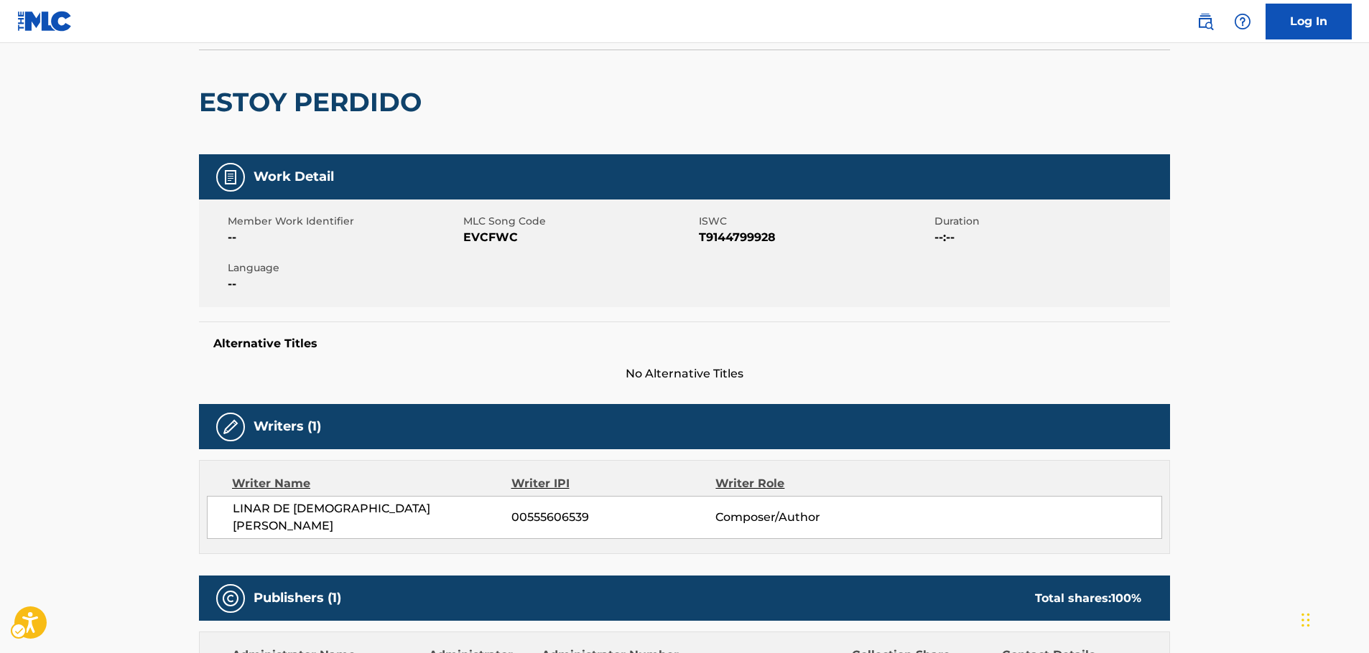
scroll to position [6, 0]
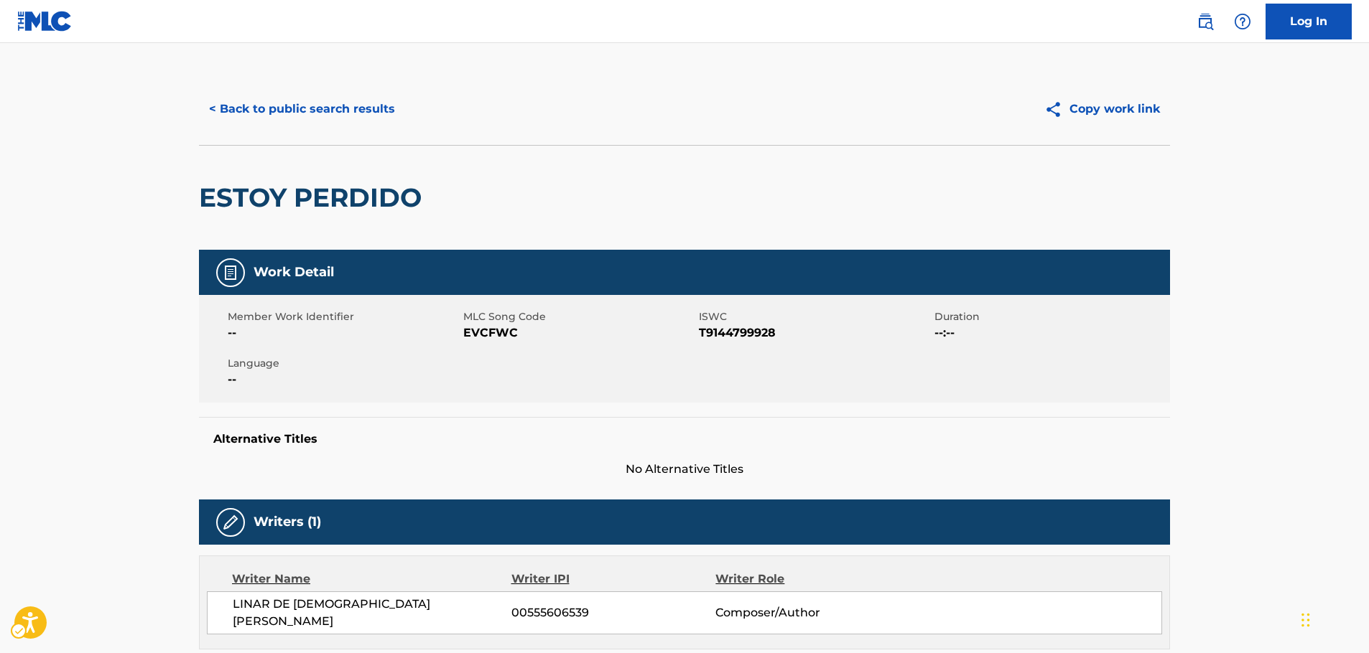
click at [477, 330] on span "MLC Song Code - EVCFWC" at bounding box center [579, 333] width 232 height 17
copy span "EVCFWC"
click at [767, 332] on span "ISWC - T9144799928" at bounding box center [815, 333] width 232 height 17
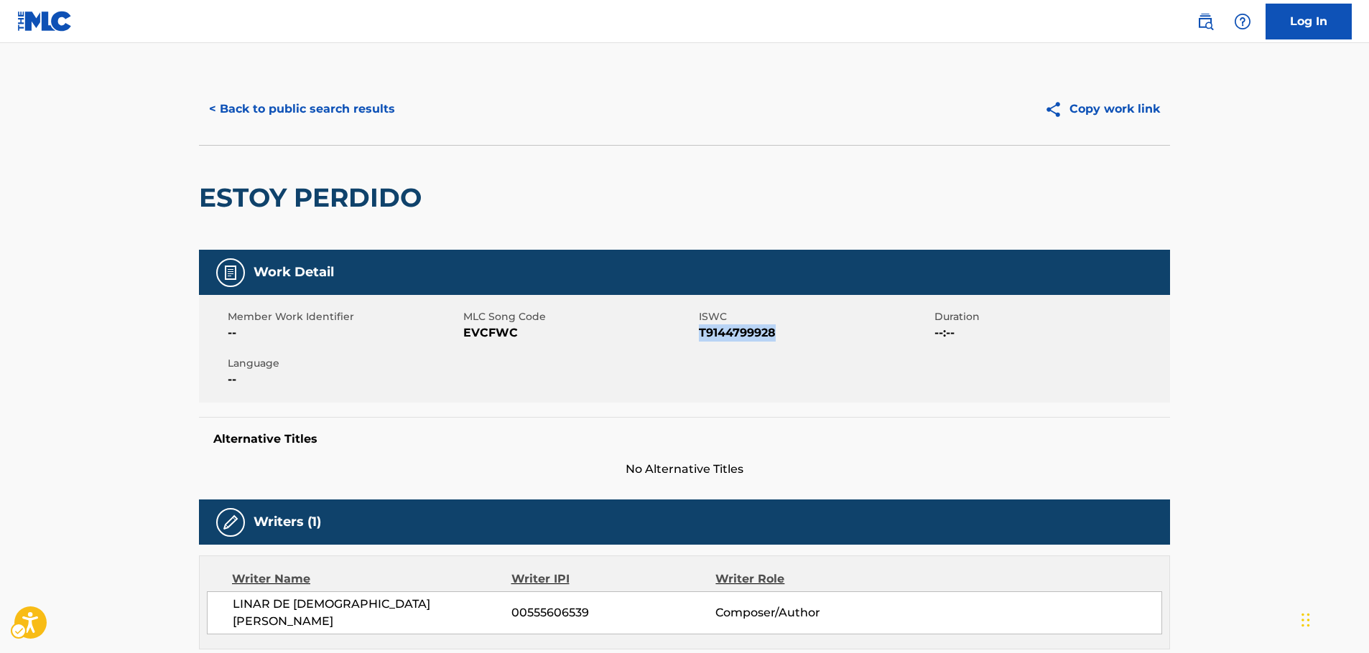
copy span "T9144799928"
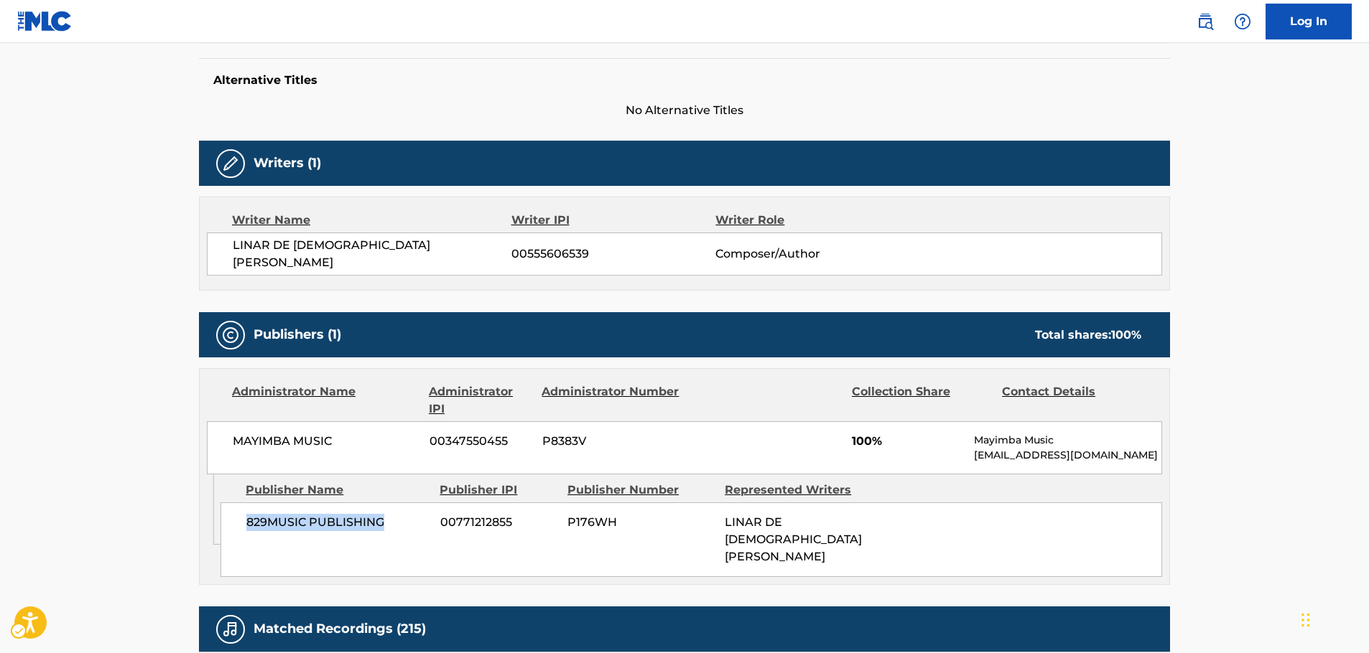
drag, startPoint x: 401, startPoint y: 511, endPoint x: 236, endPoint y: 521, distance: 165.5
click at [236, 521] on div "829MUSIC PUBLISHING 00771212855 P176WH LINAR DE [DEMOGRAPHIC_DATA][PERSON_NAME]" at bounding box center [690, 540] width 941 height 75
copy span "829MUSIC PUBLISHING"
drag, startPoint x: 356, startPoint y: 427, endPoint x: 207, endPoint y: 429, distance: 149.4
click at [207, 429] on div "MAYIMBA MUSIC 00347550455 P8383V 100% Mayimba Music [EMAIL_ADDRESS][DOMAIN_NAME]" at bounding box center [684, 447] width 955 height 53
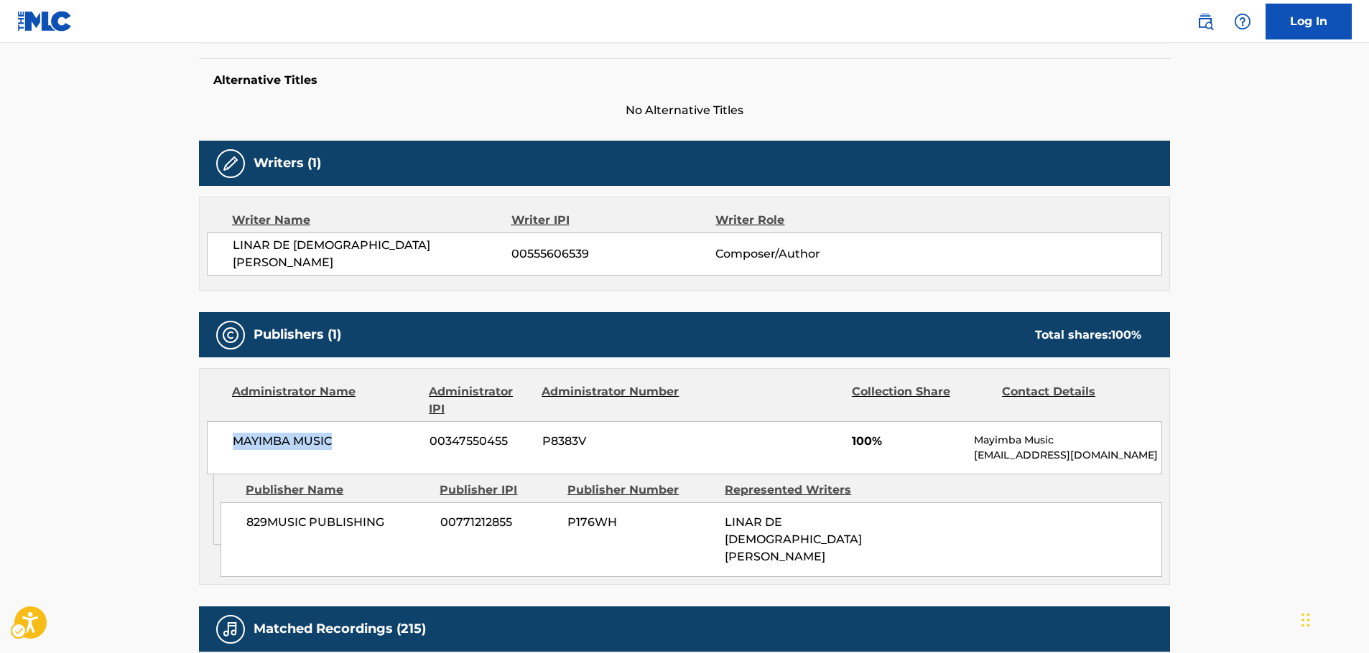
copy span "MAYIMBA MUSIC"
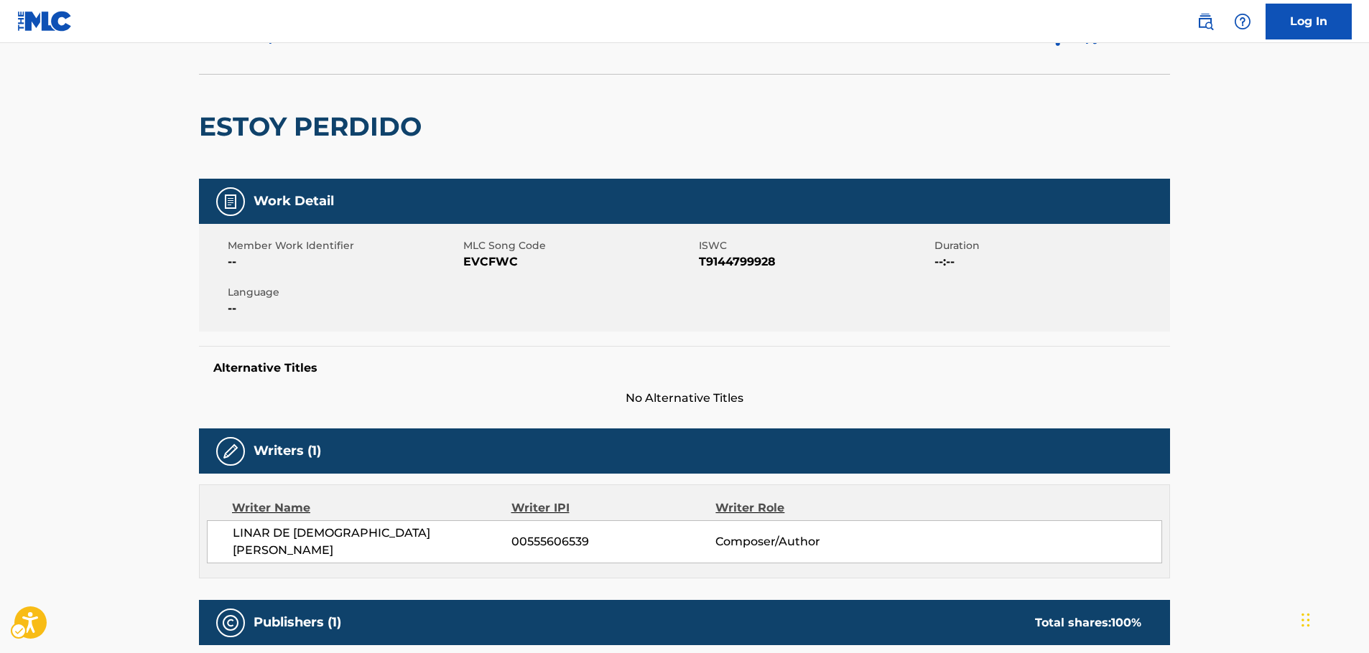
scroll to position [0, 0]
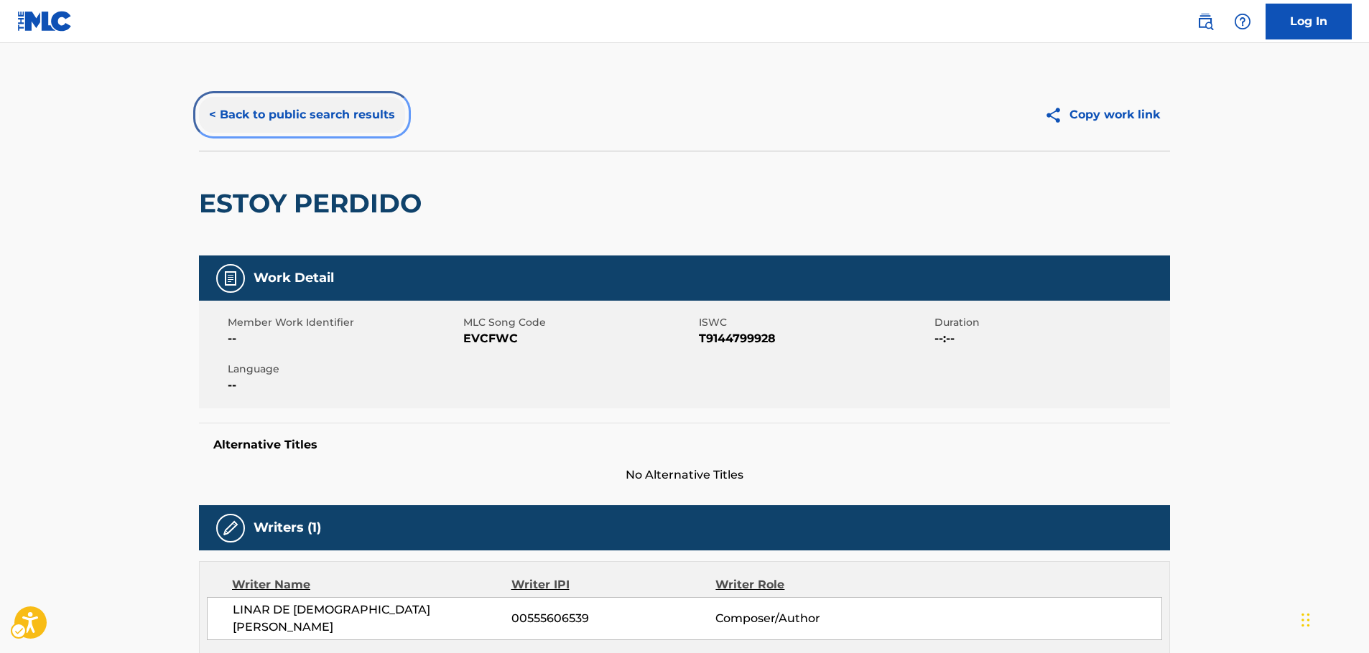
click at [251, 124] on button "< Back to public search results" at bounding box center [302, 115] width 206 height 36
click at [253, 118] on button "< Back to public search results" at bounding box center [302, 115] width 206 height 36
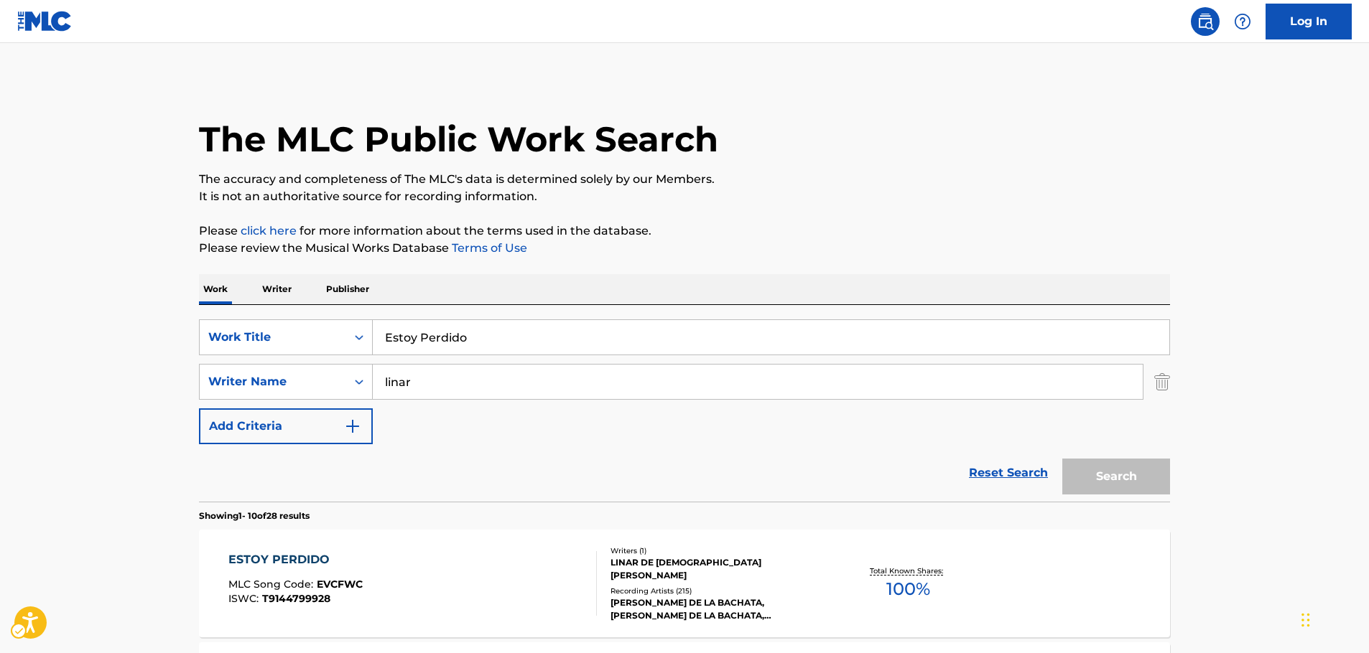
scroll to position [138, 0]
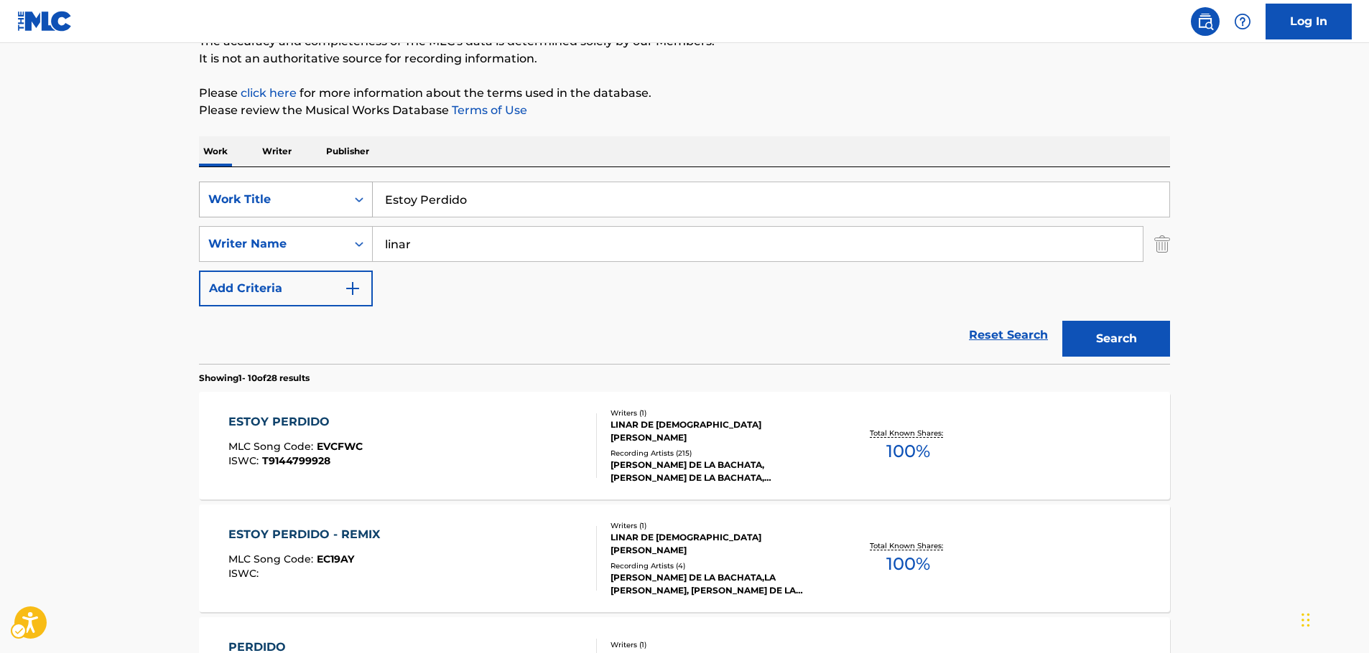
click at [365, 199] on icon "Search Form" at bounding box center [359, 199] width 14 height 14
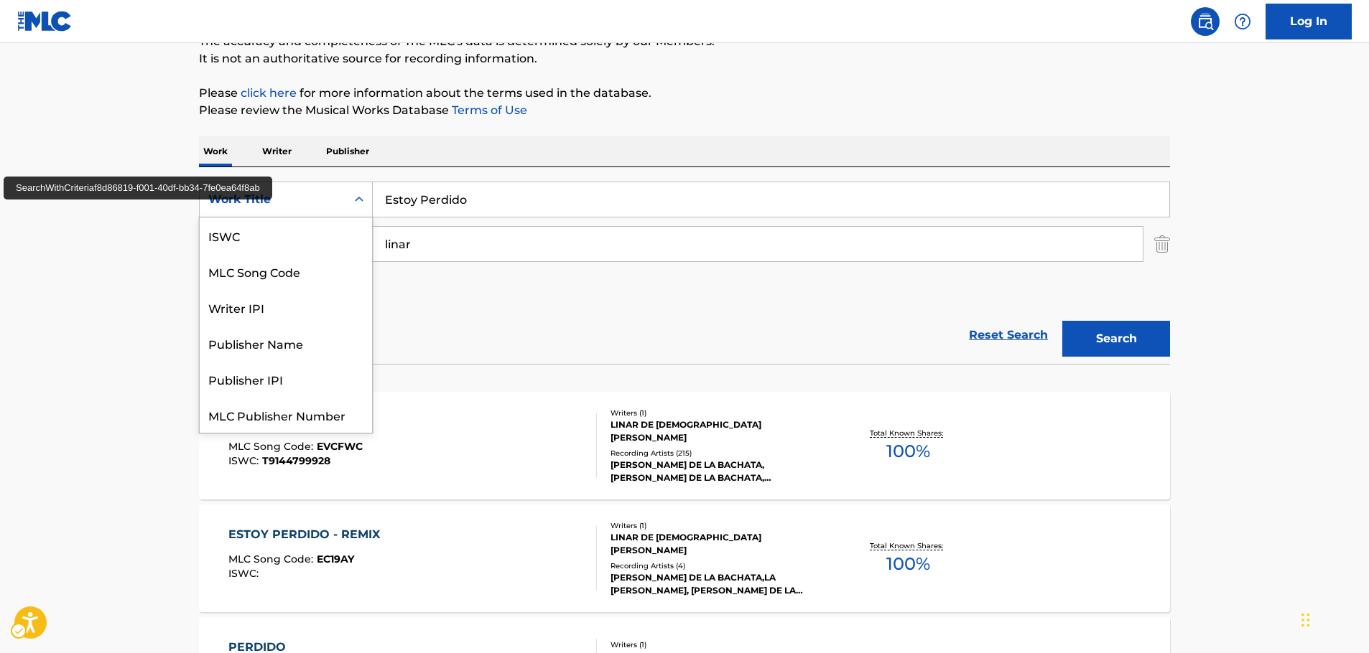
scroll to position [36, 0]
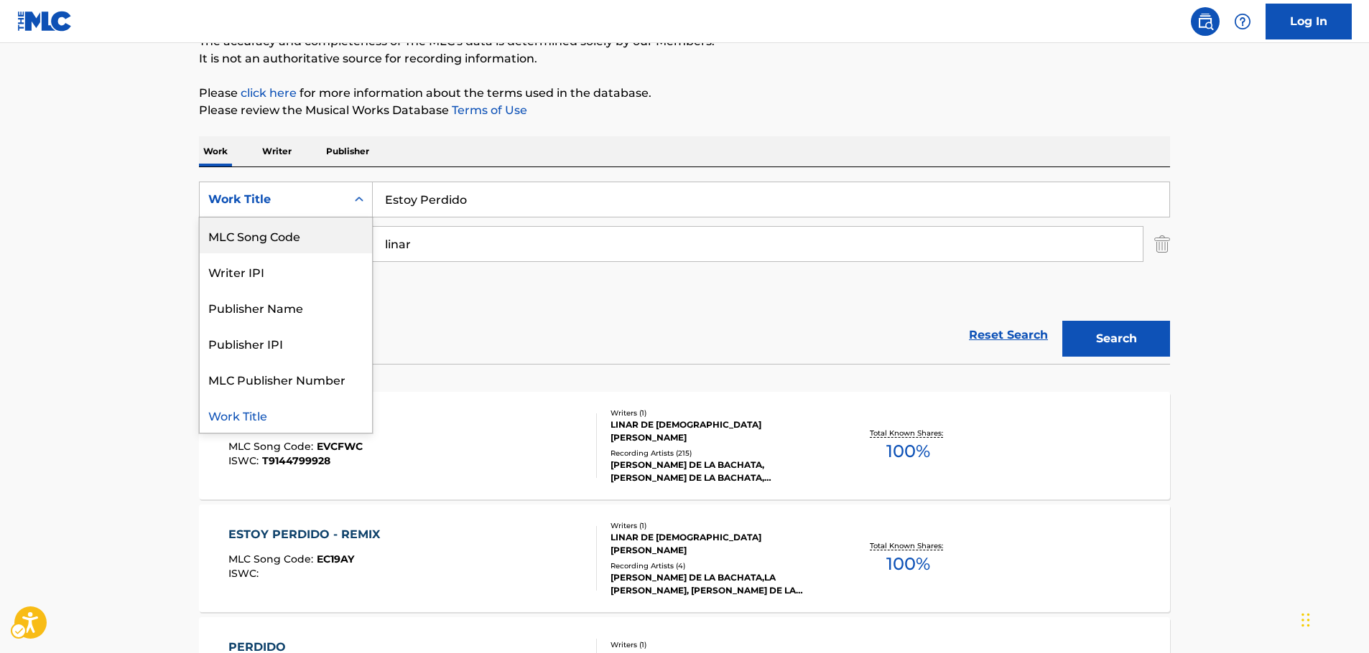
click at [315, 244] on div "MLC Song Code" at bounding box center [286, 236] width 172 height 36
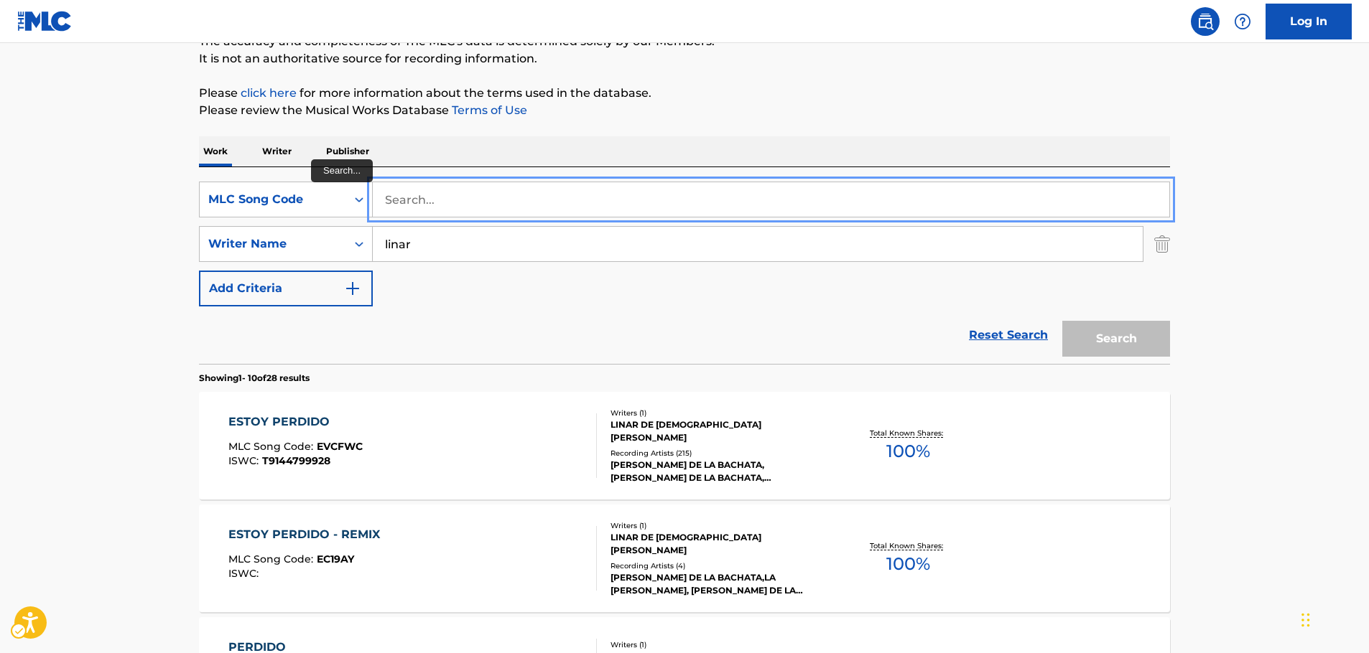
paste input "M7875D"
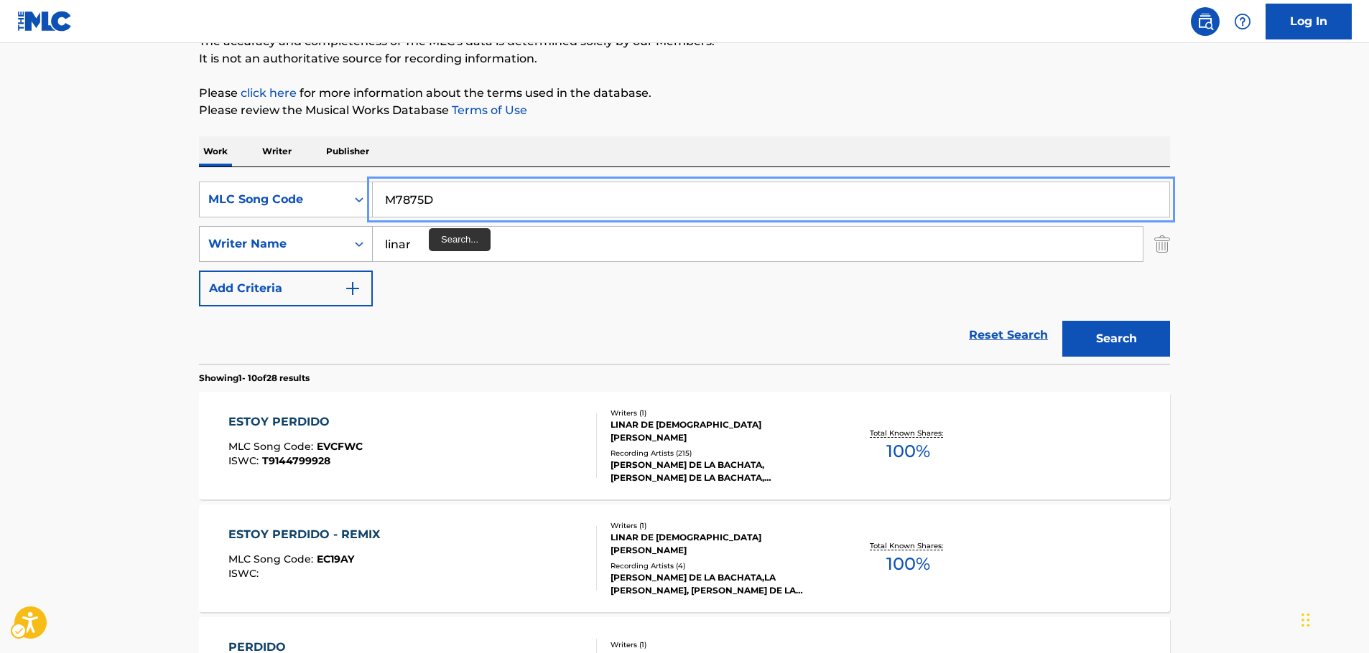
type input "M7875D"
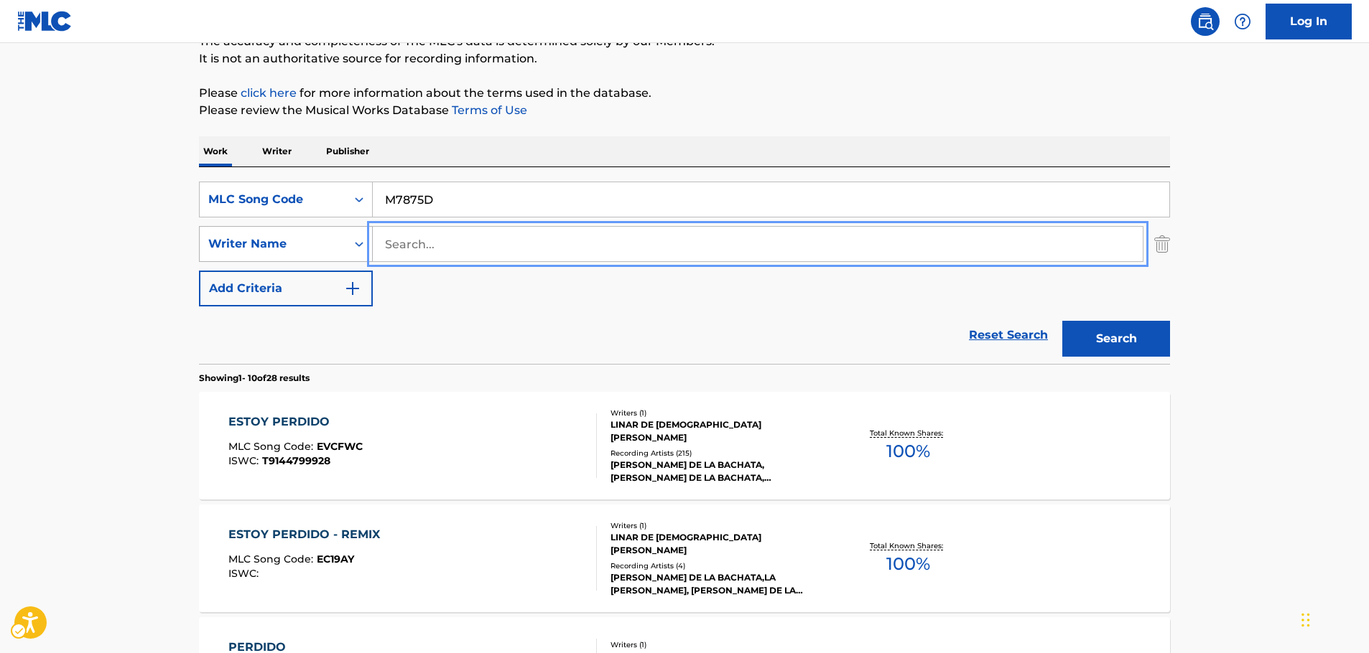
click at [1062, 321] on button "Search" at bounding box center [1116, 339] width 108 height 36
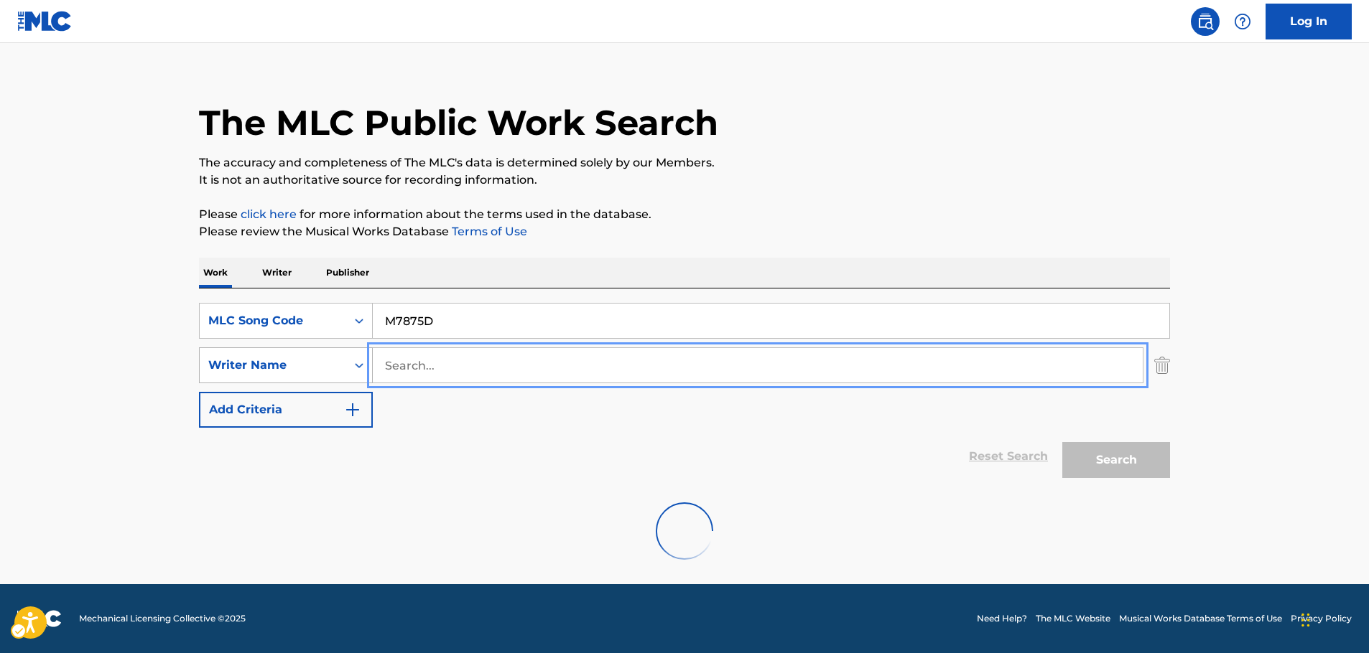
scroll to position [128, 0]
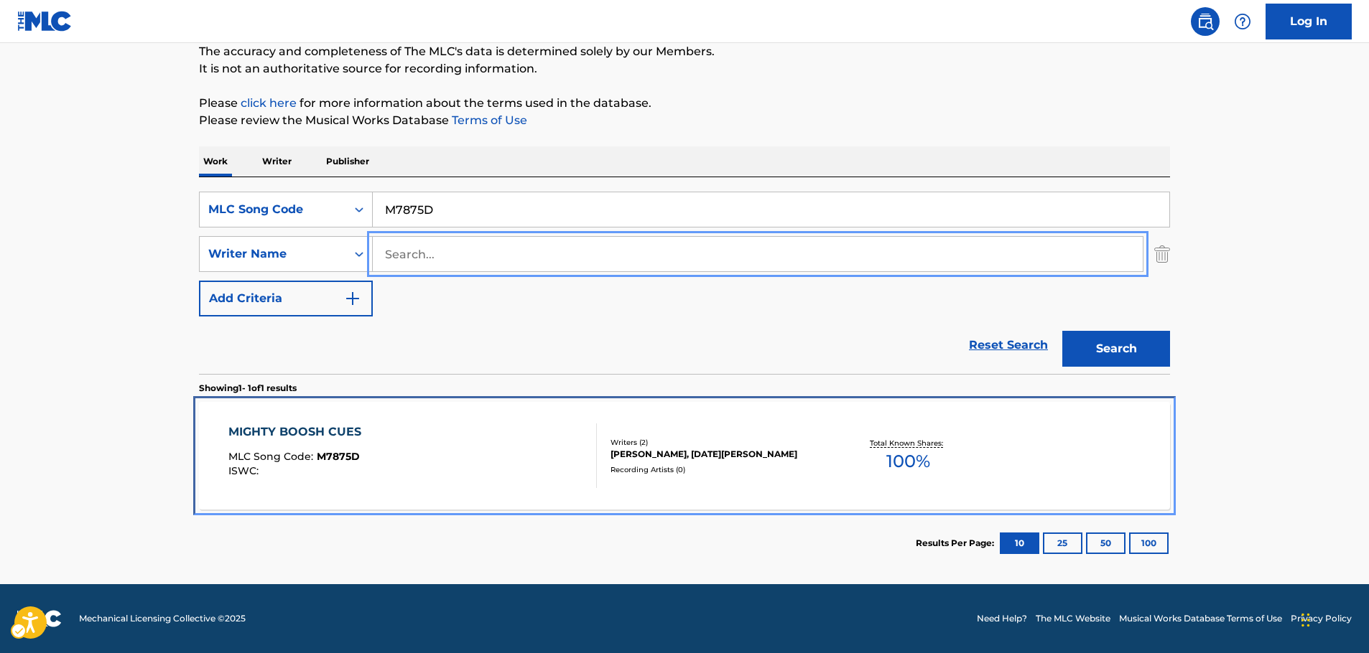
click at [379, 462] on div "MIGHTY BOOSH CUES MLC Song Code : M7875D ISWC :" at bounding box center [412, 456] width 369 height 65
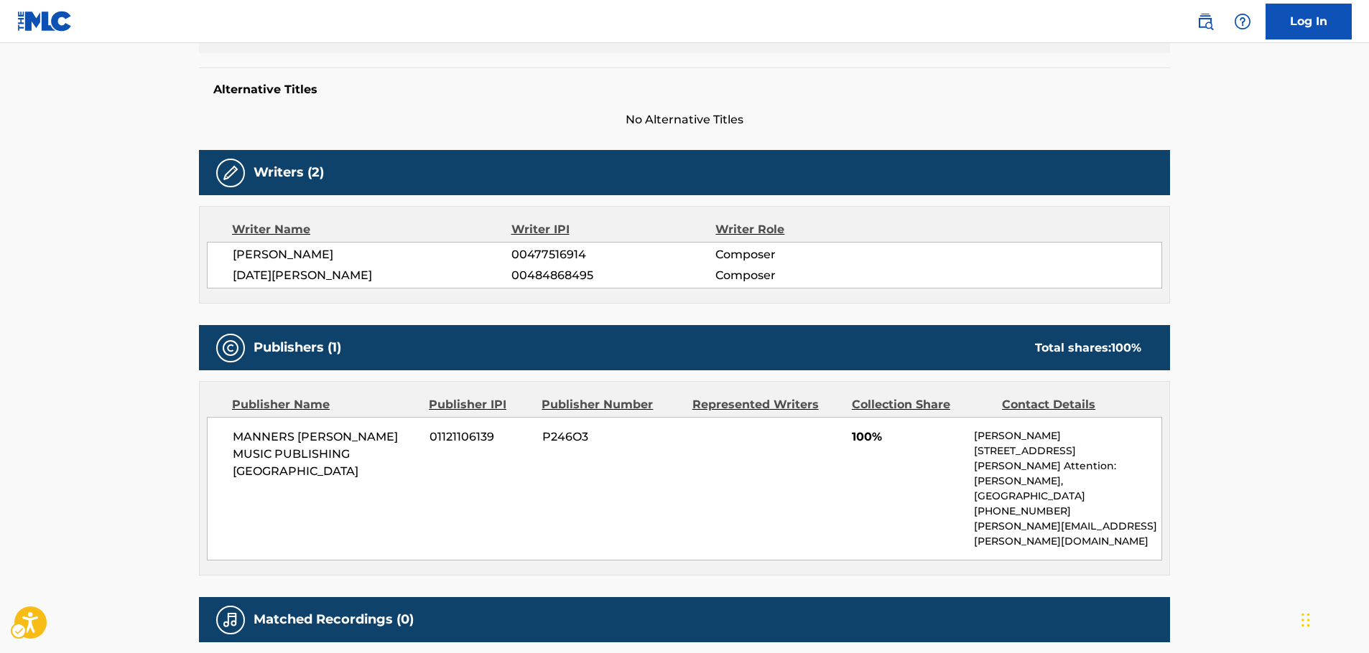
scroll to position [215, 0]
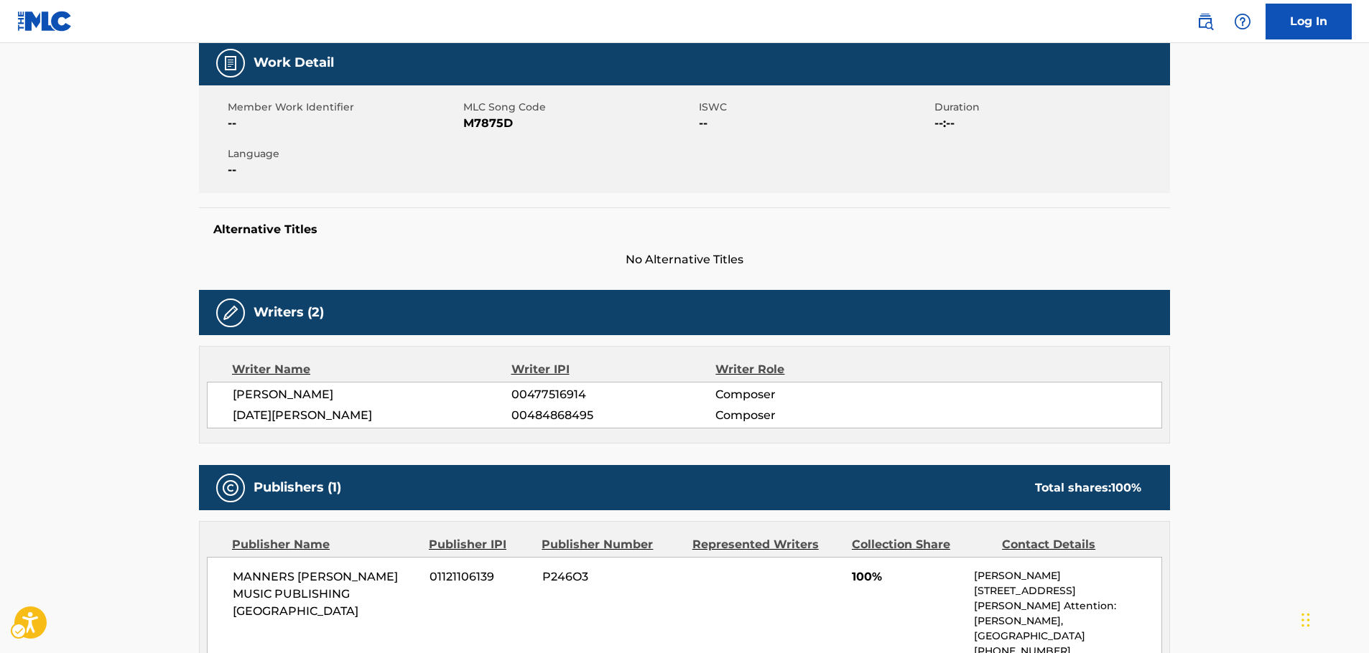
click at [493, 123] on span "MLC Song Code - M7875D" at bounding box center [579, 123] width 232 height 17
click at [491, 124] on span "MLC Song Code - M7875D" at bounding box center [579, 123] width 232 height 17
copy span "M7875D"
drag, startPoint x: 356, startPoint y: 423, endPoint x: 229, endPoint y: 396, distance: 129.8
click at [229, 396] on div "[PERSON_NAME] 00477516914 Composer [DATE][PERSON_NAME] 00484868495 Composer" at bounding box center [684, 405] width 955 height 47
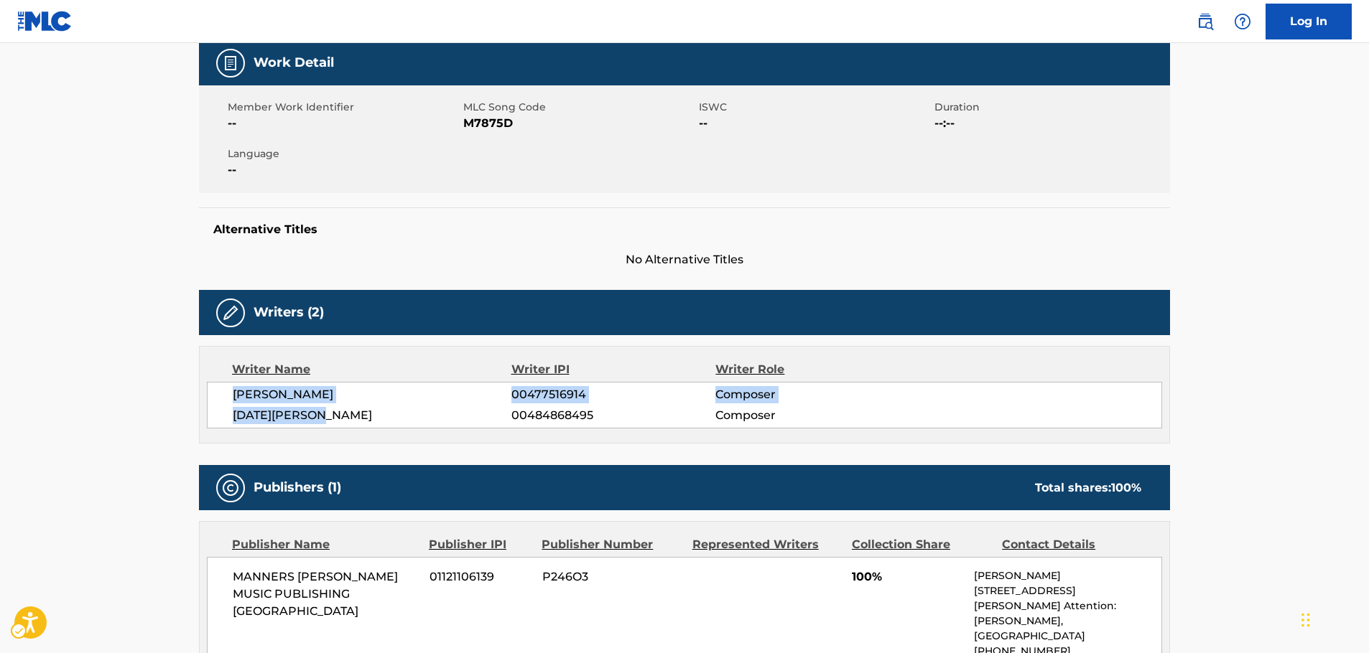
copy div "[PERSON_NAME] 00477516914 Composer [DATE][PERSON_NAME]"
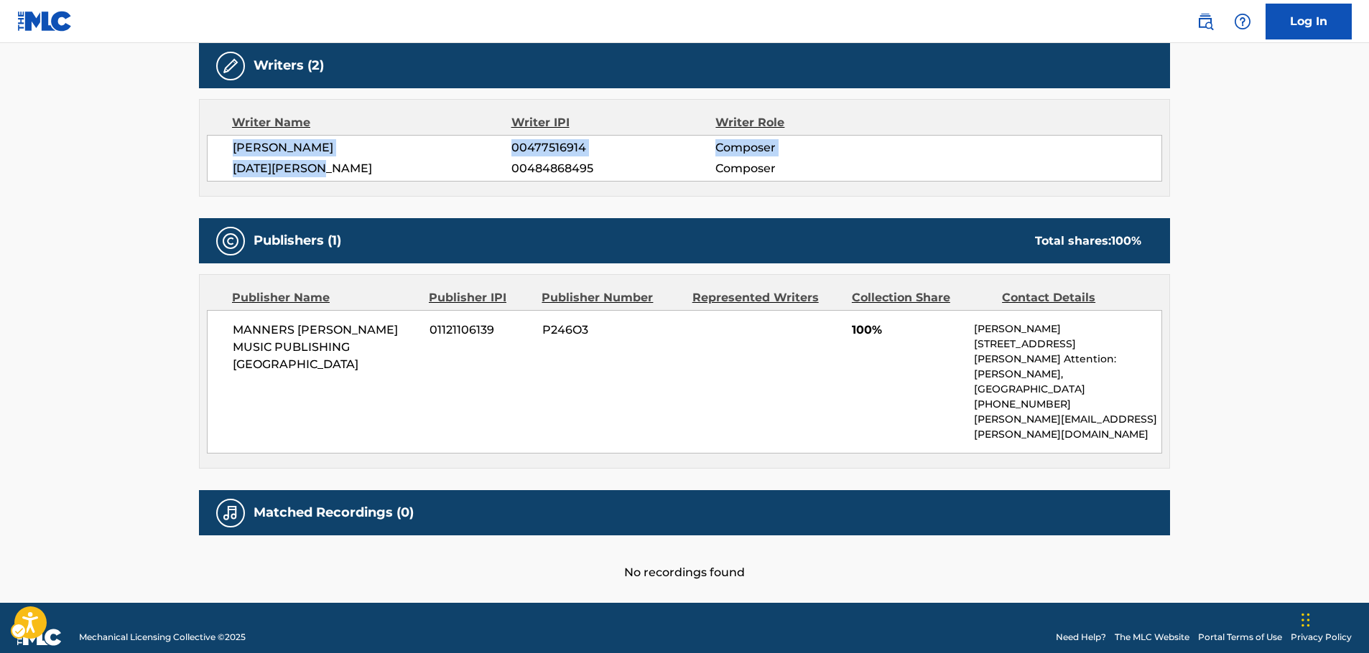
scroll to position [466, 0]
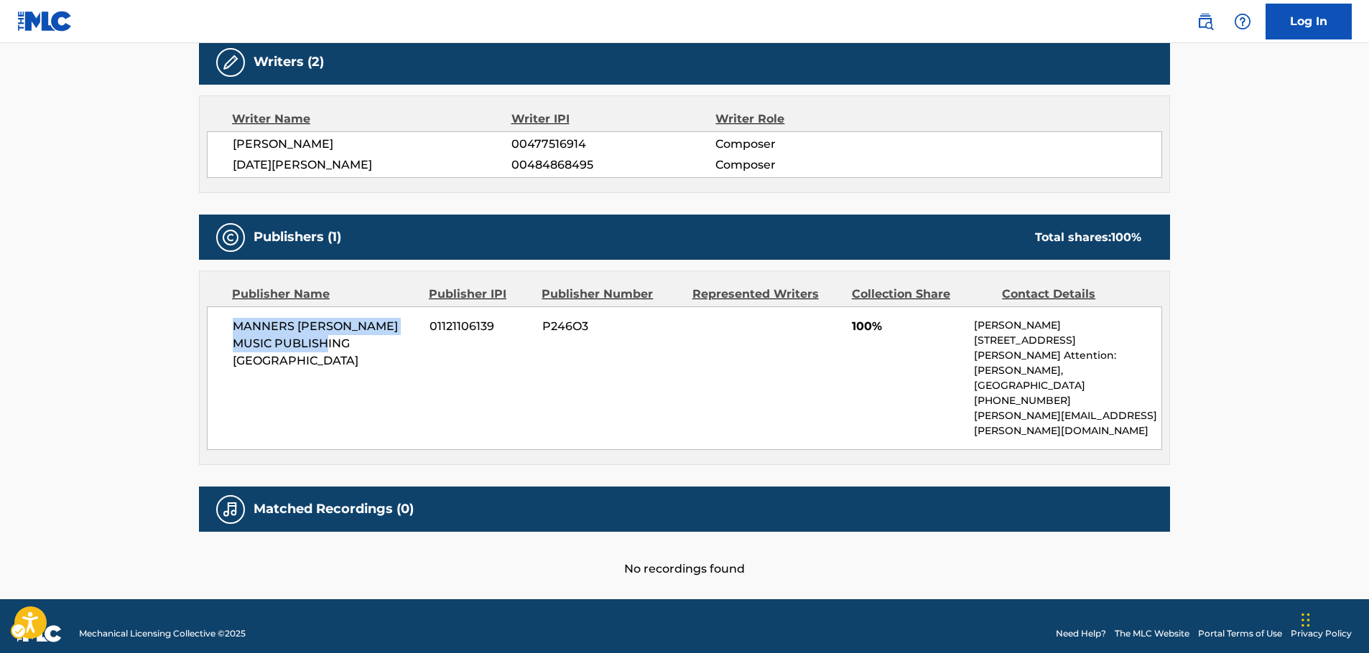
drag, startPoint x: 359, startPoint y: 345, endPoint x: 217, endPoint y: 325, distance: 143.5
click at [218, 327] on div "MANNERS [PERSON_NAME] MUSIC PUBLISHING USA 01121106139 P246O3 100% [PERSON_NAME…" at bounding box center [684, 379] width 955 height 144
copy span "MANNERS [PERSON_NAME] MUSIC PUBLISHING [GEOGRAPHIC_DATA]"
click at [640, 113] on div "Writer IPI" at bounding box center [613, 119] width 205 height 17
